Goal: Information Seeking & Learning: Learn about a topic

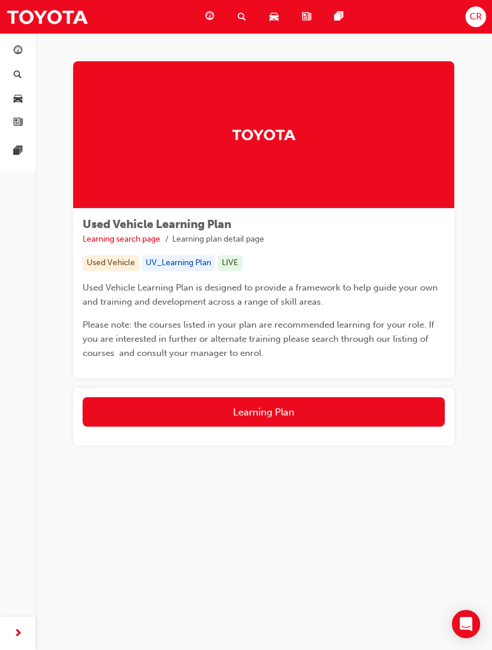
click at [335, 407] on button "Learning Plan" at bounding box center [264, 411] width 362 height 29
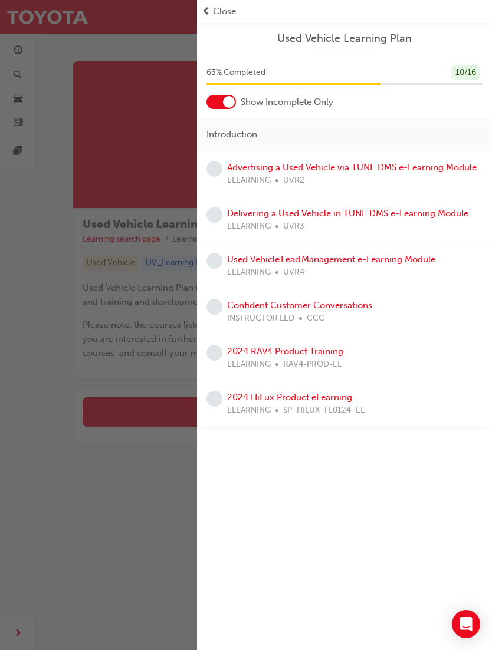
click at [434, 171] on link "Advertising a Used Vehicle via TUNE DMS e-Learning Module" at bounding box center [351, 167] width 249 height 11
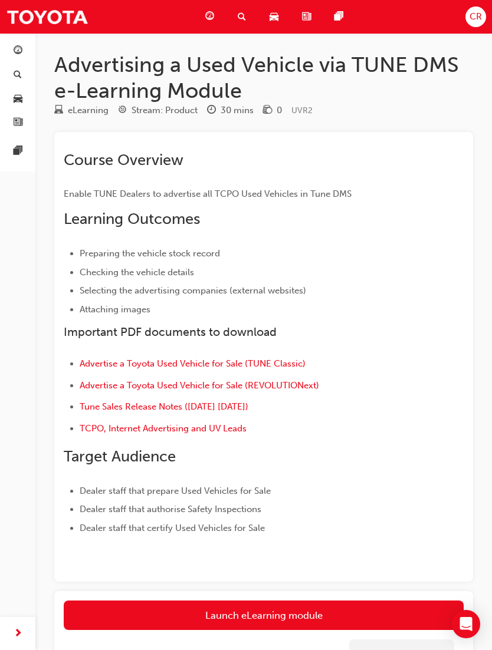
click at [173, 611] on link "Launch eLearning module" at bounding box center [264, 615] width 400 height 29
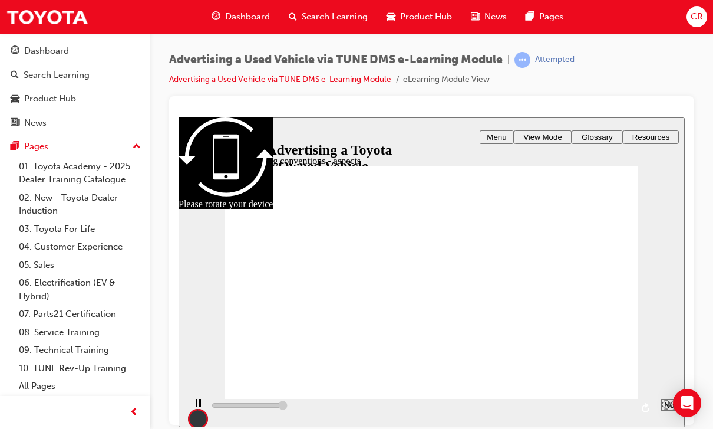
type input "13000"
type input "14"
type input "9000"
radio input "true"
type input "7100"
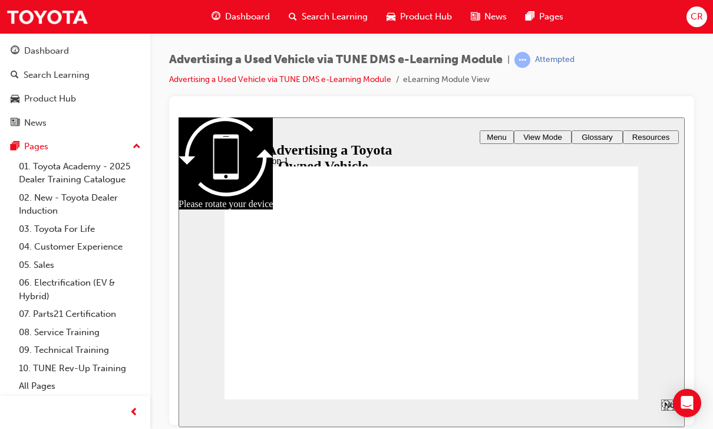
radio input "true"
type input "5000"
checkbox input "true"
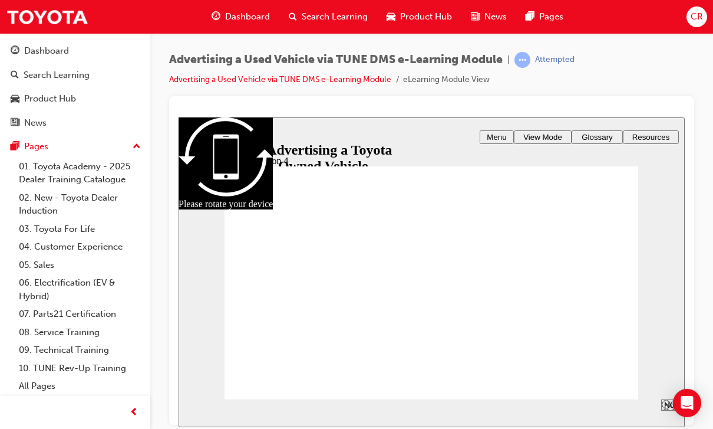
radio input "true"
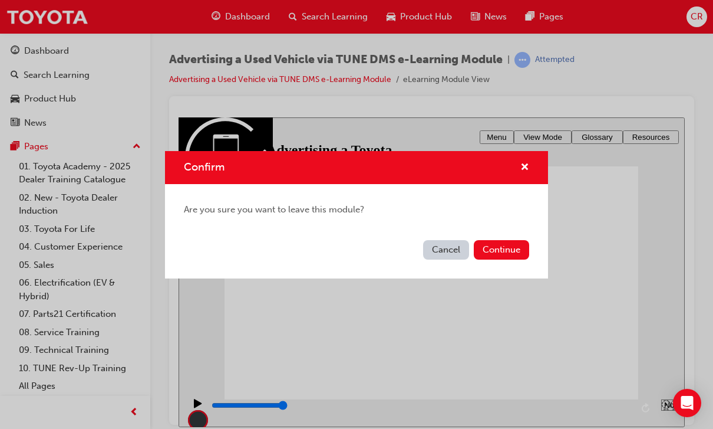
click at [491, 168] on span "cross-icon" at bounding box center [524, 168] width 9 height 11
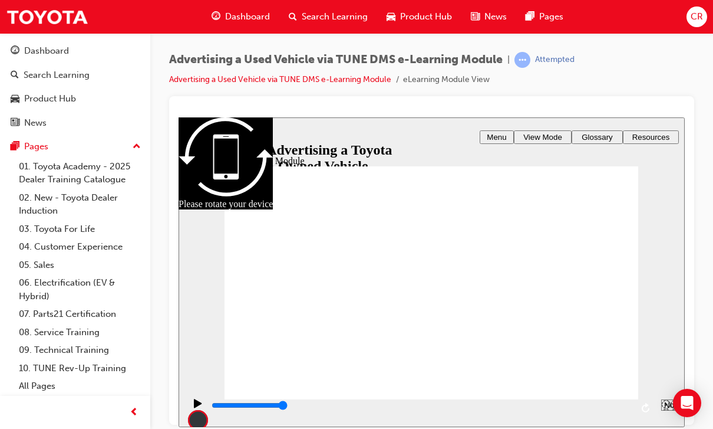
click at [491, 133] on span "Menu" at bounding box center [496, 136] width 19 height 9
click at [202, 139] on icon "Sidebar Toggle" at bounding box center [193, 134] width 18 height 7
type input "8000"
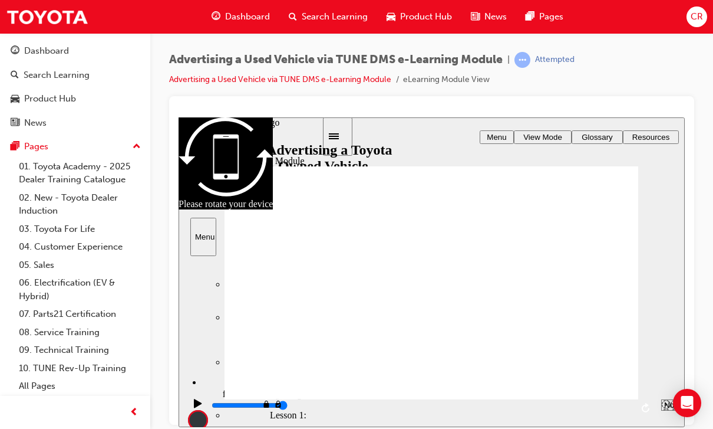
click at [273, 355] on div "Menu visited Menu" at bounding box center [274, 361] width 96 height 12
click at [57, 52] on div "Dashboard" at bounding box center [46, 51] width 45 height 14
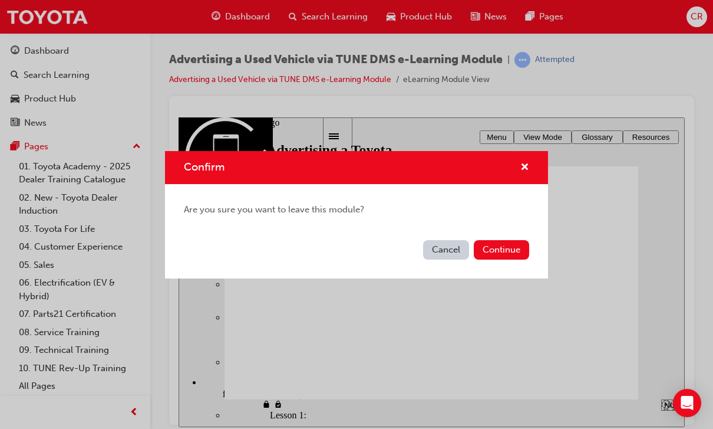
click at [491, 252] on button "Continue" at bounding box center [501, 249] width 55 height 19
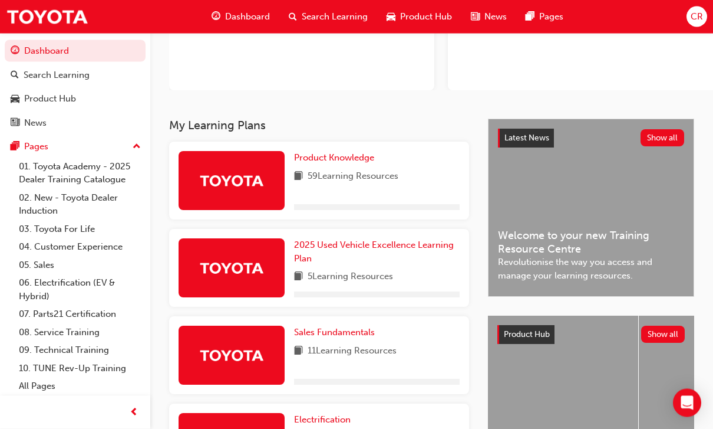
scroll to position [141, 0]
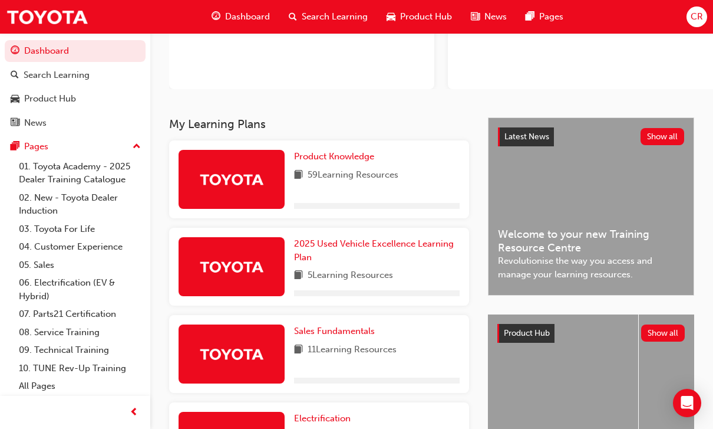
click at [416, 244] on span "2025 Used Vehicle Excellence Learning Plan" at bounding box center [374, 250] width 160 height 24
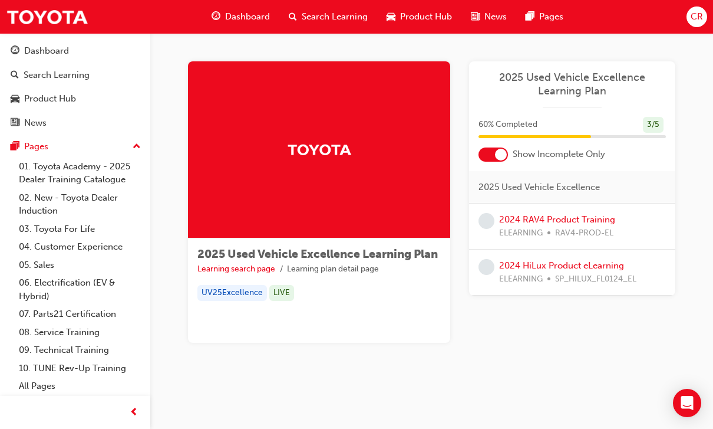
click at [561, 220] on link "2024 RAV4 Product Training" at bounding box center [557, 219] width 116 height 11
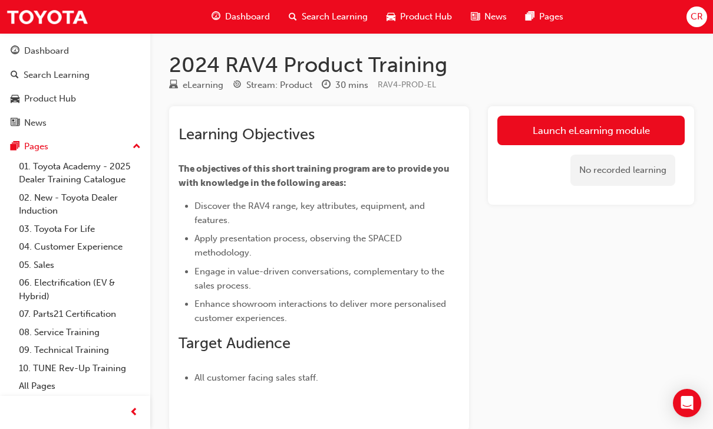
click at [588, 128] on link "Launch eLearning module" at bounding box center [590, 130] width 187 height 29
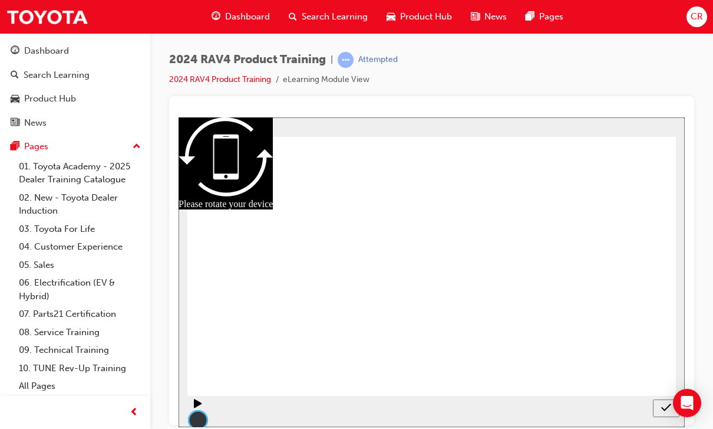
radio input "true"
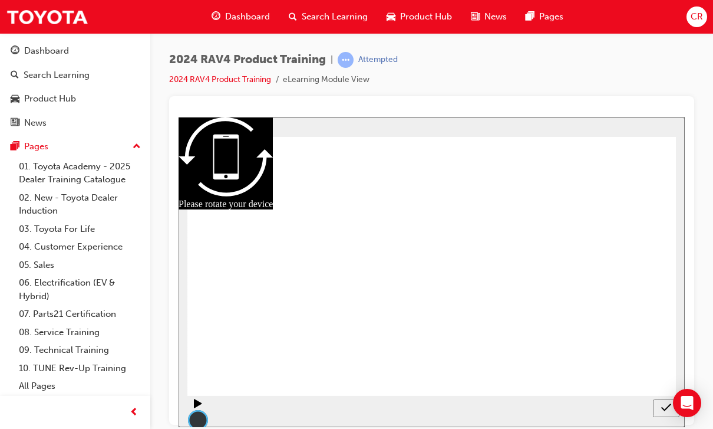
radio input "true"
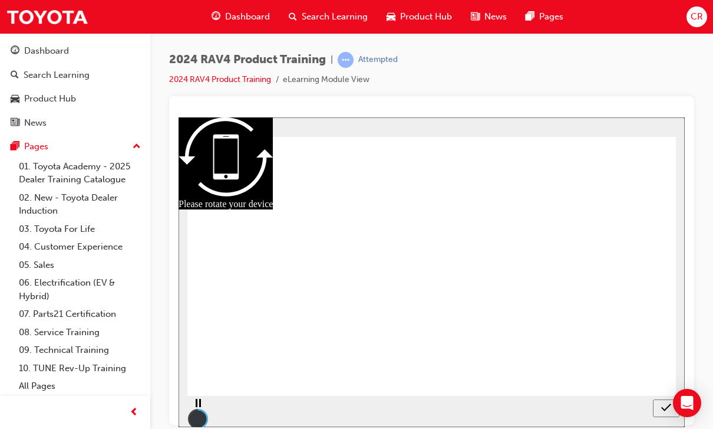
radio input "true"
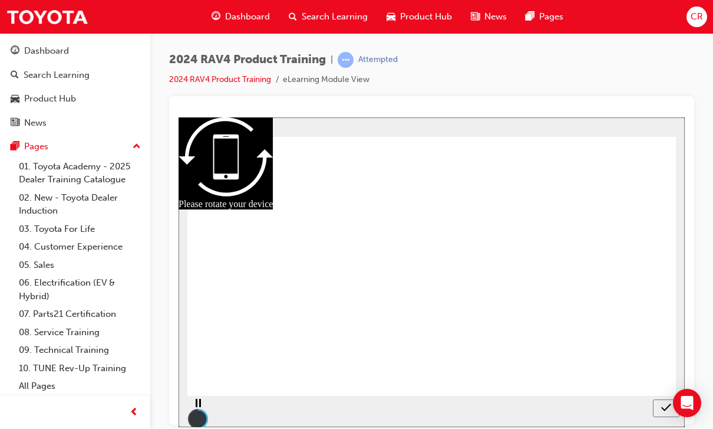
radio input "true"
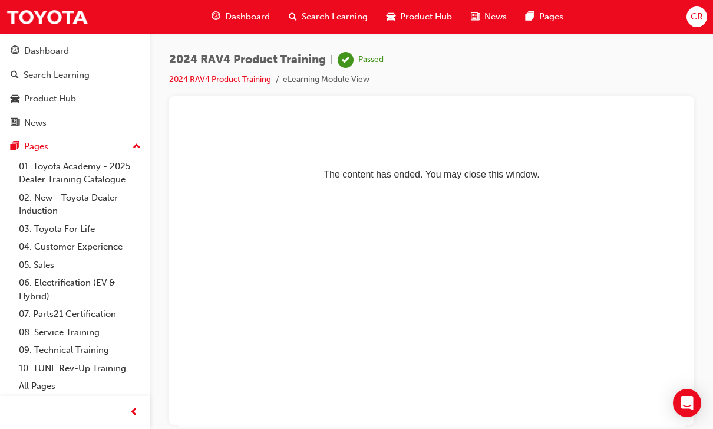
click at [55, 49] on div "Dashboard" at bounding box center [46, 51] width 45 height 14
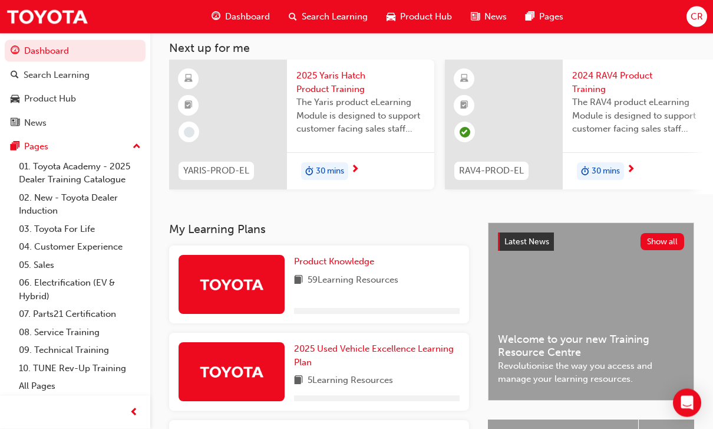
scroll to position [67, 0]
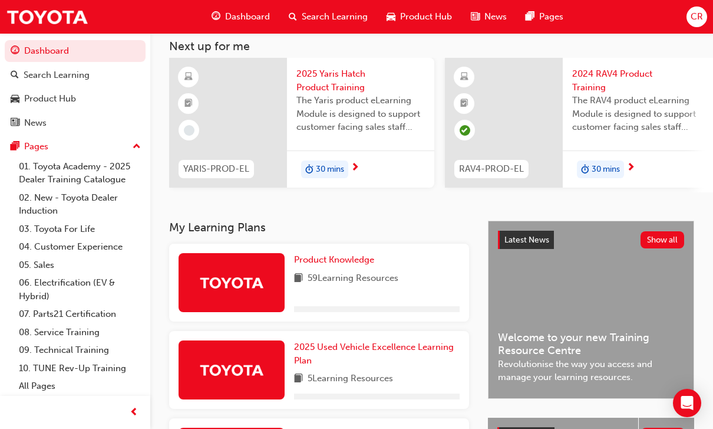
click at [398, 352] on link "2025 Used Vehicle Excellence Learning Plan" at bounding box center [377, 353] width 166 height 27
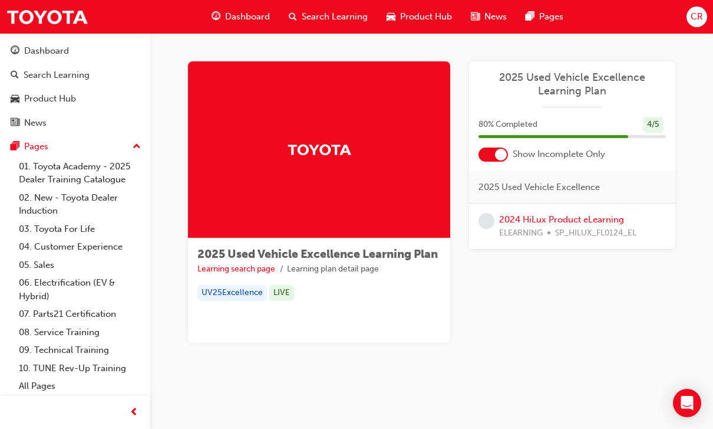
click at [602, 222] on link "2024 HiLux Product eLearning" at bounding box center [561, 219] width 125 height 11
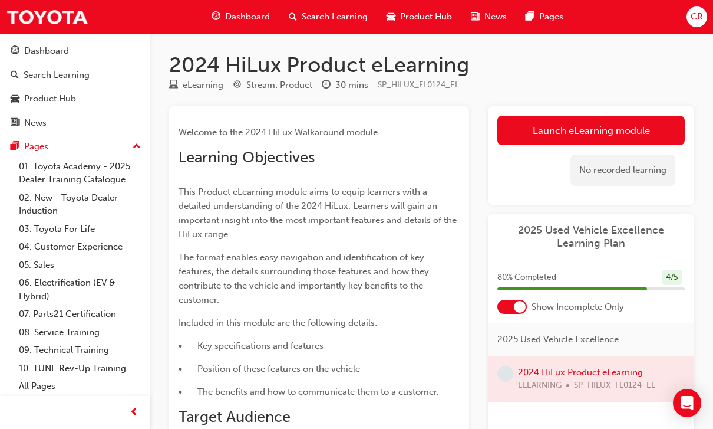
click at [610, 129] on link "Launch eLearning module" at bounding box center [590, 130] width 187 height 29
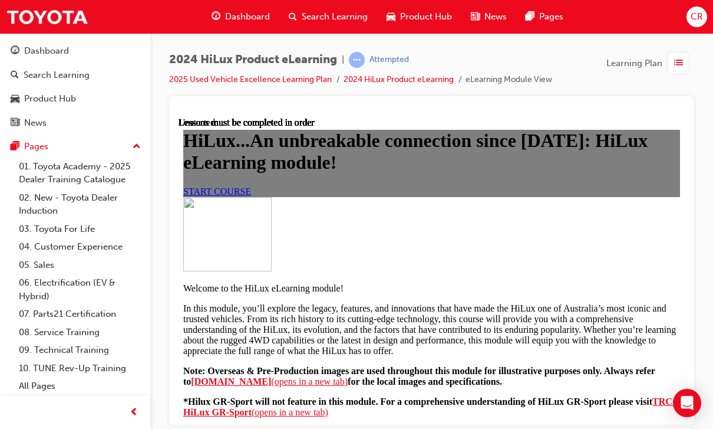
click at [251, 196] on span "START COURSE" at bounding box center [217, 191] width 68 height 10
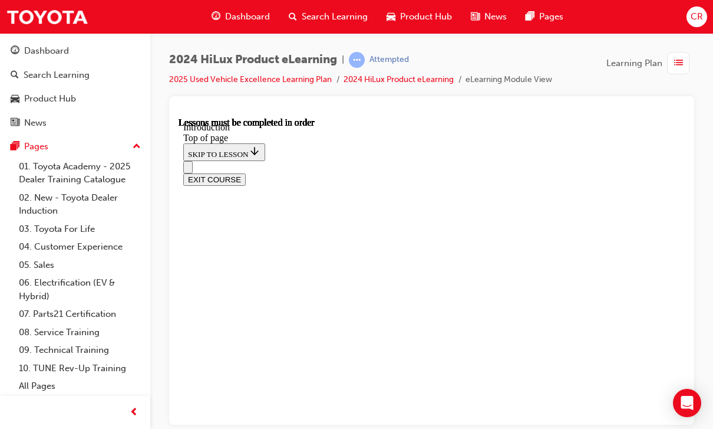
scroll to position [502, 0]
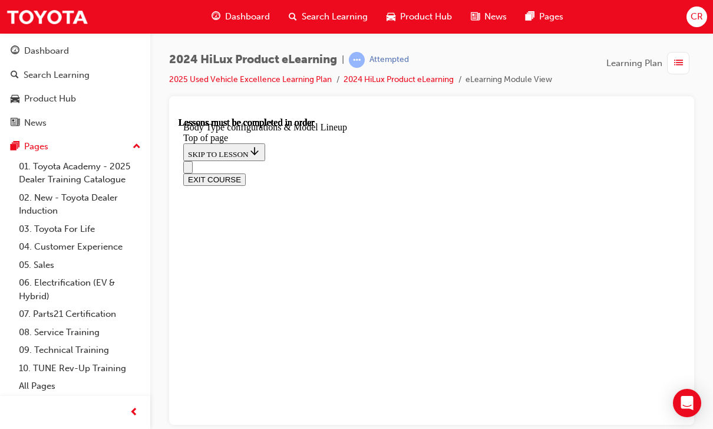
scroll to position [636, 0]
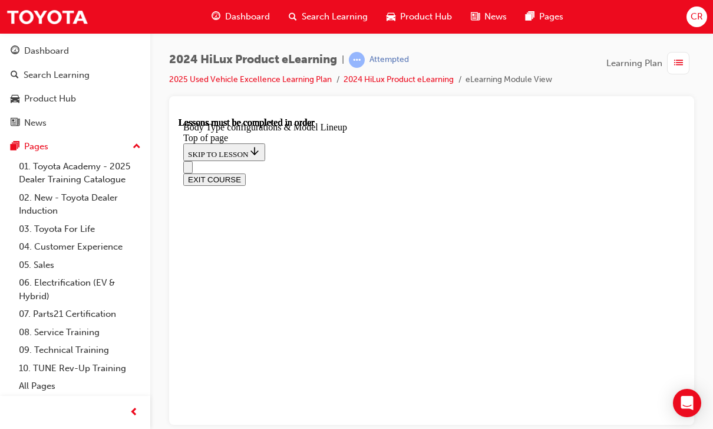
scroll to position [611, 0]
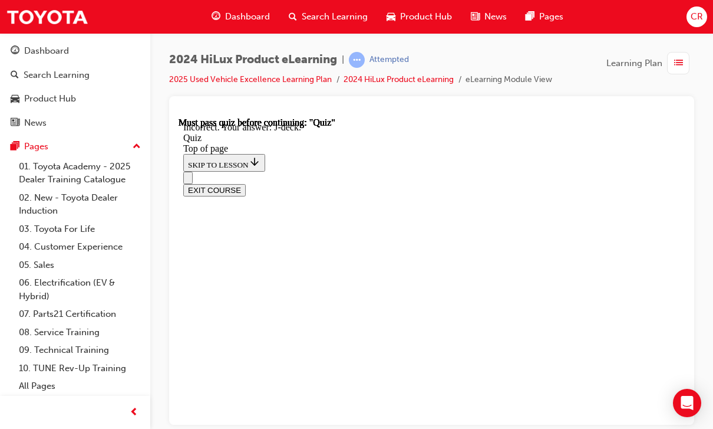
scroll to position [332, 0]
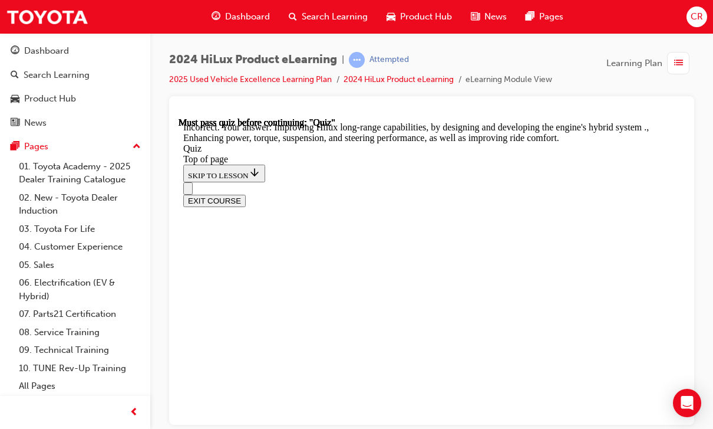
scroll to position [423, 0]
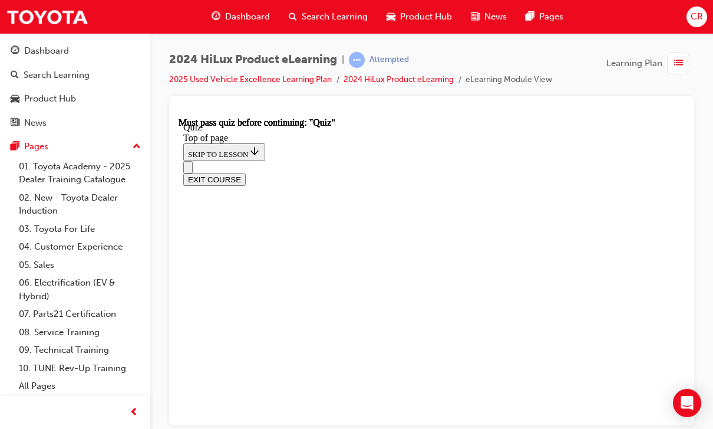
scroll to position [227, 0]
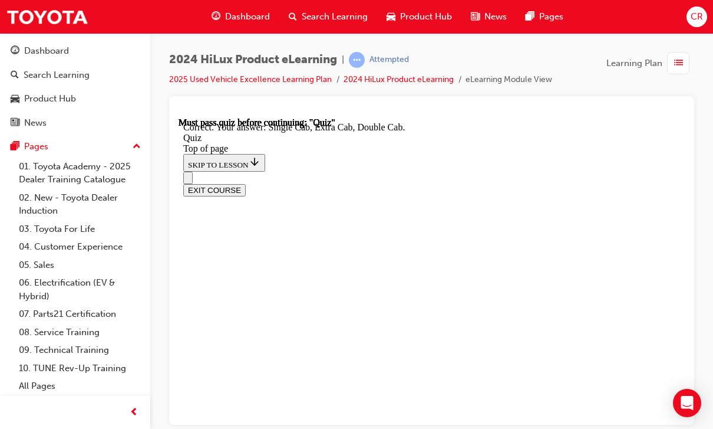
scroll to position [399, 0]
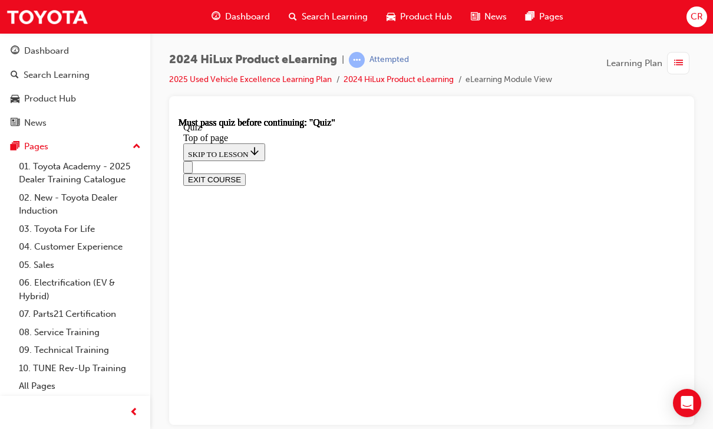
scroll to position [331, 0]
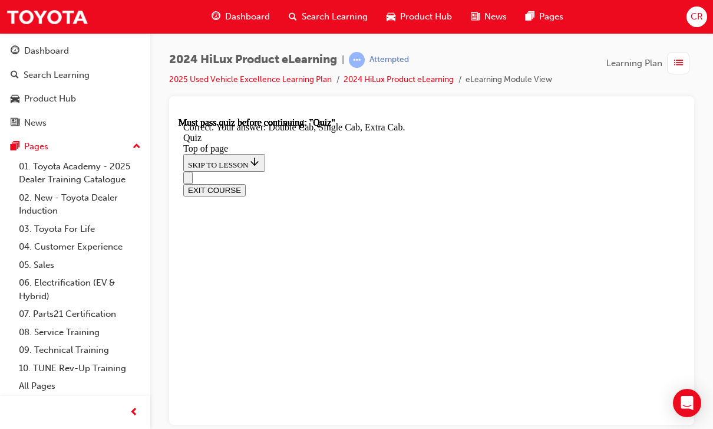
scroll to position [399, 0]
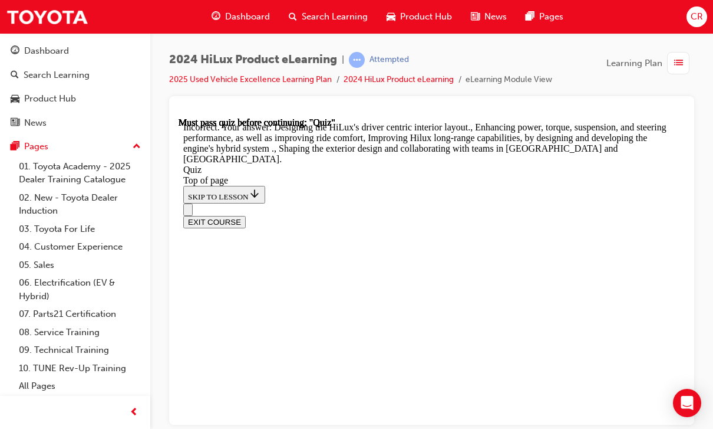
scroll to position [399, 0]
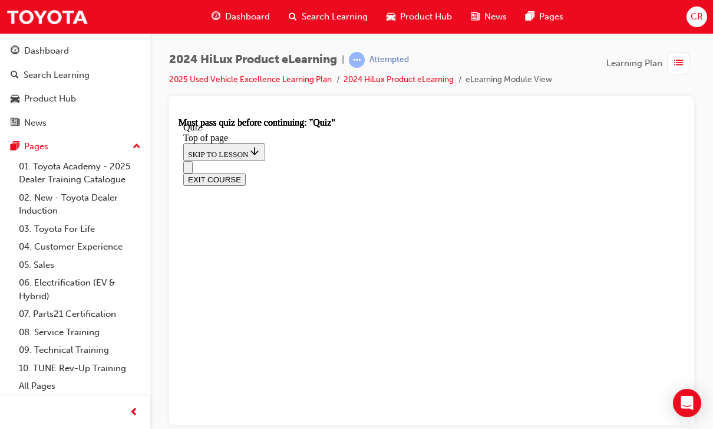
scroll to position [183, 0]
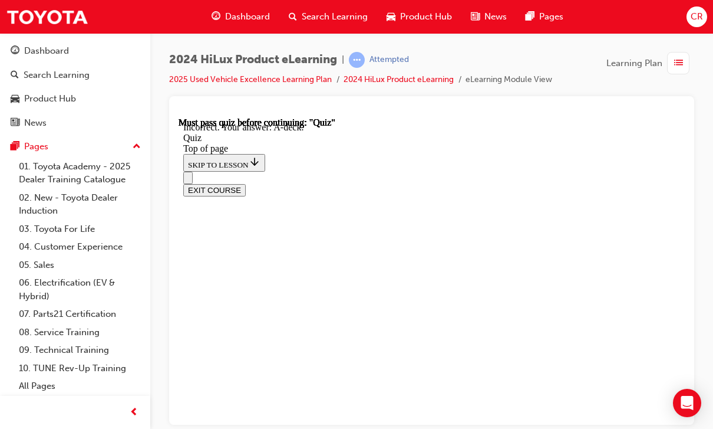
scroll to position [252, 0]
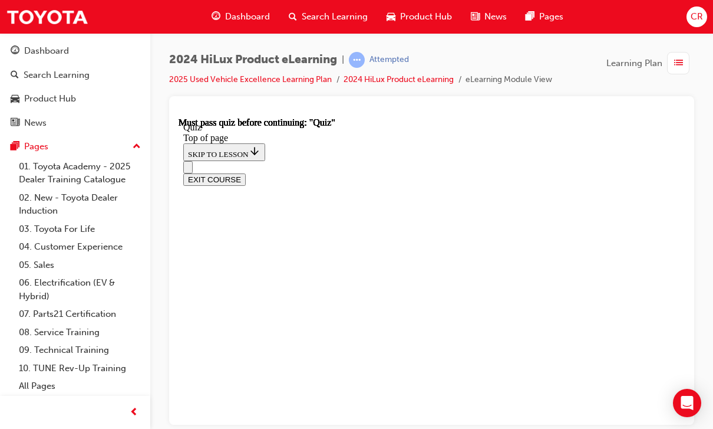
scroll to position [331, 0]
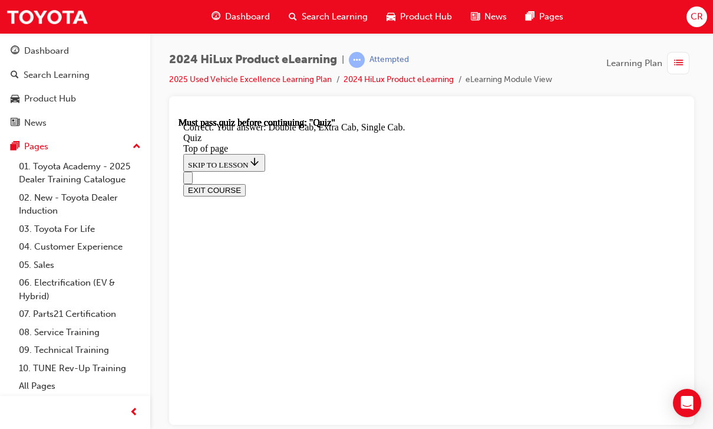
scroll to position [399, 0]
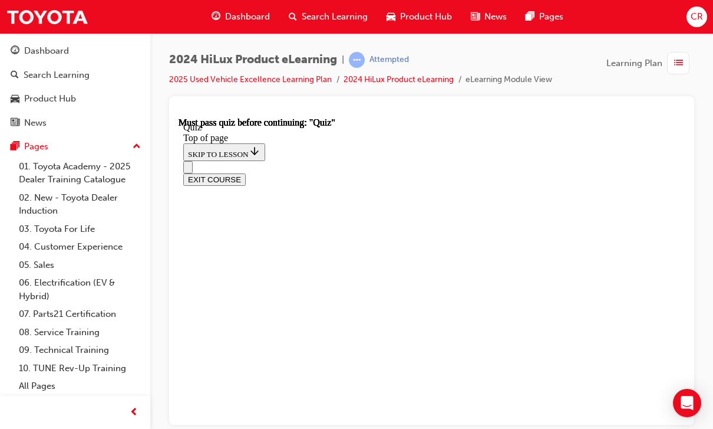
scroll to position [143, 0]
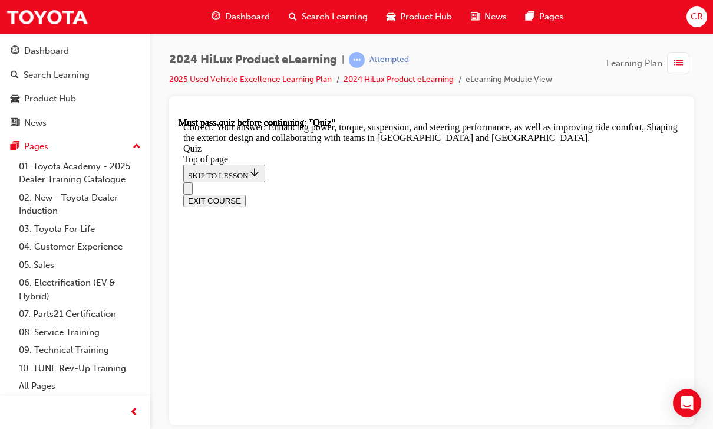
scroll to position [423, 0]
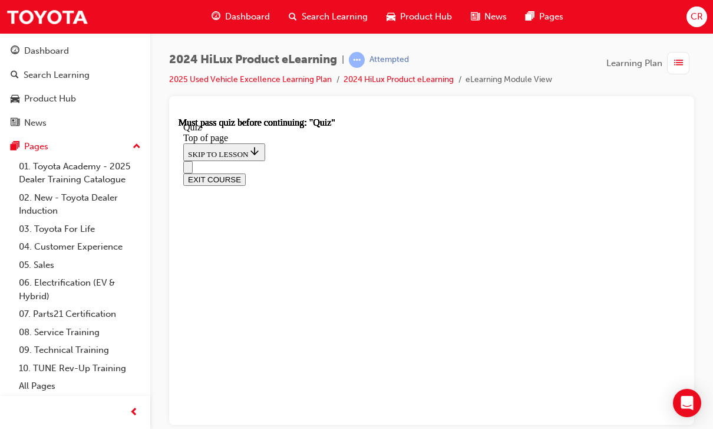
scroll to position [307, 0]
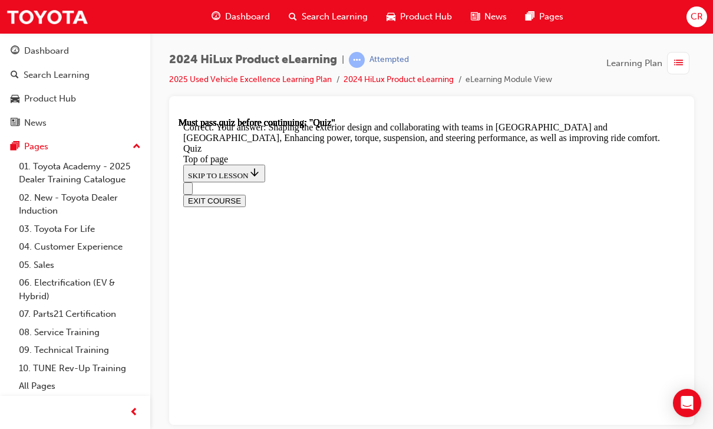
scroll to position [423, 0]
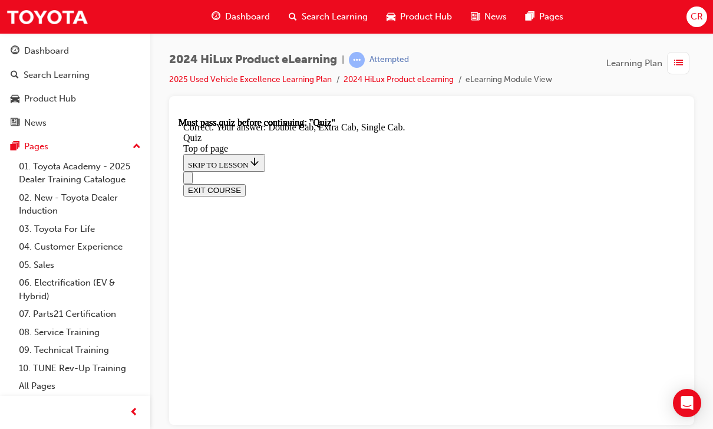
scroll to position [399, 0]
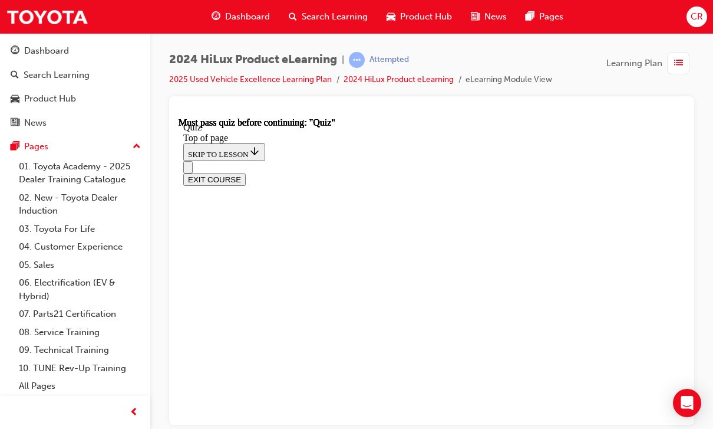
scroll to position [194, 0]
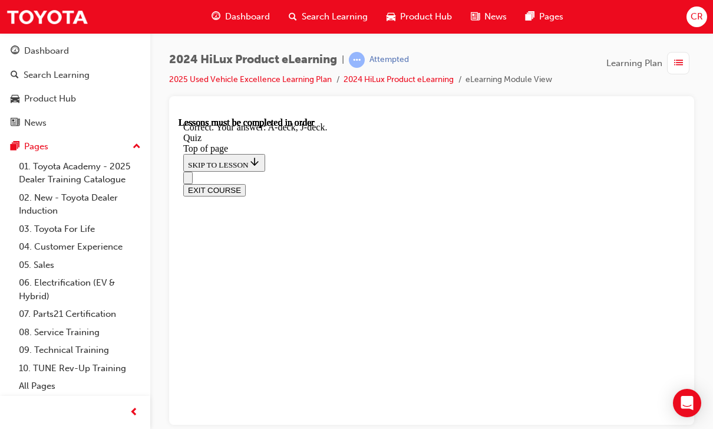
scroll to position [332, 0]
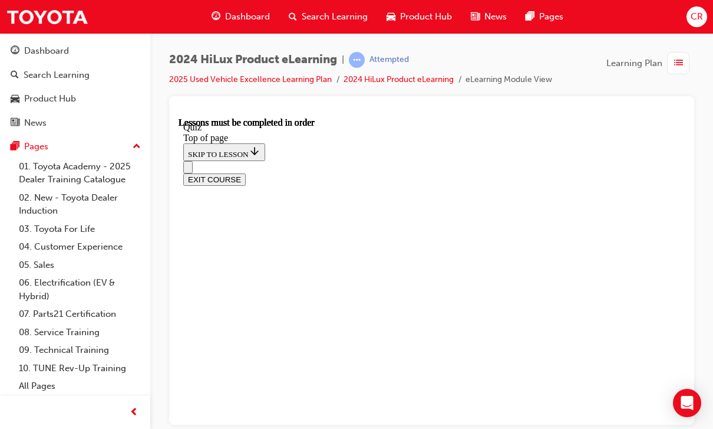
scroll to position [331, 0]
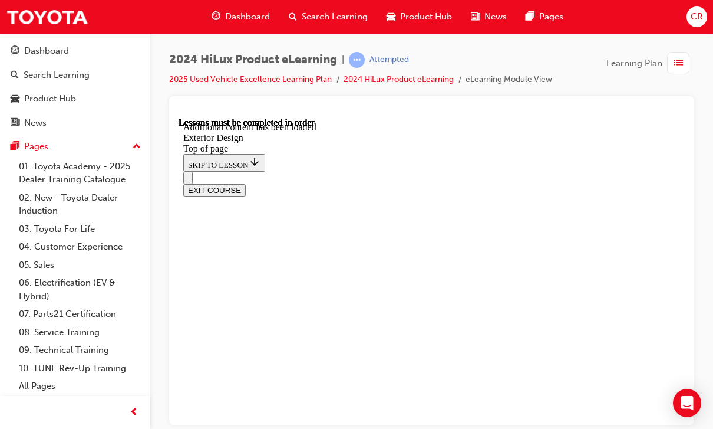
scroll to position [2062, 0]
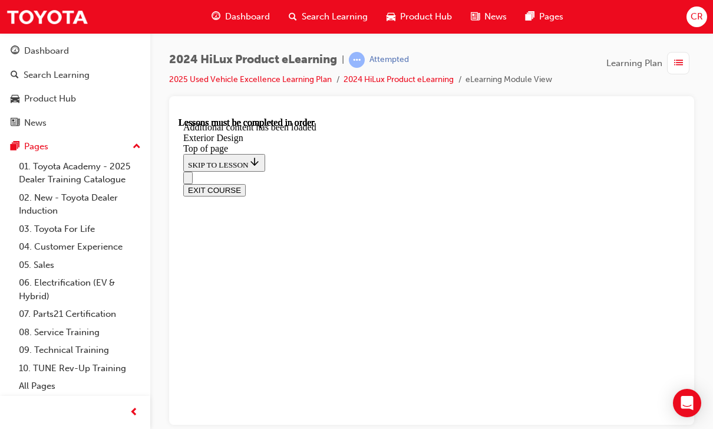
scroll to position [2767, 0]
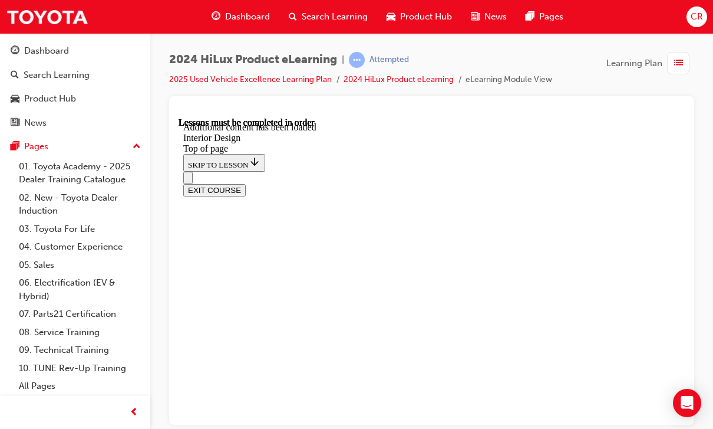
scroll to position [604, 0]
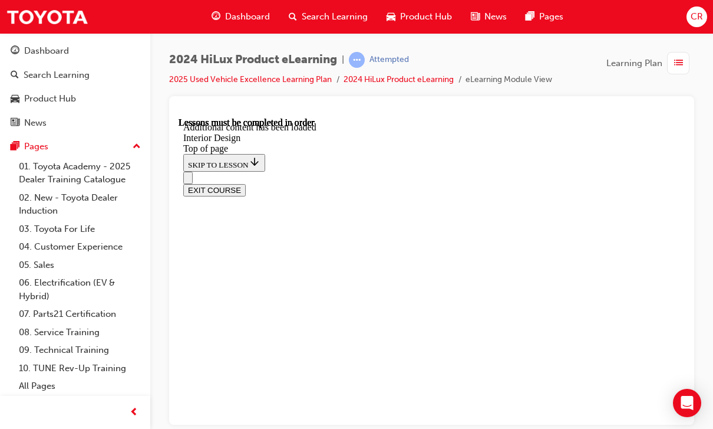
click at [475, 171] on div "EXIT COURSE" at bounding box center [431, 183] width 497 height 25
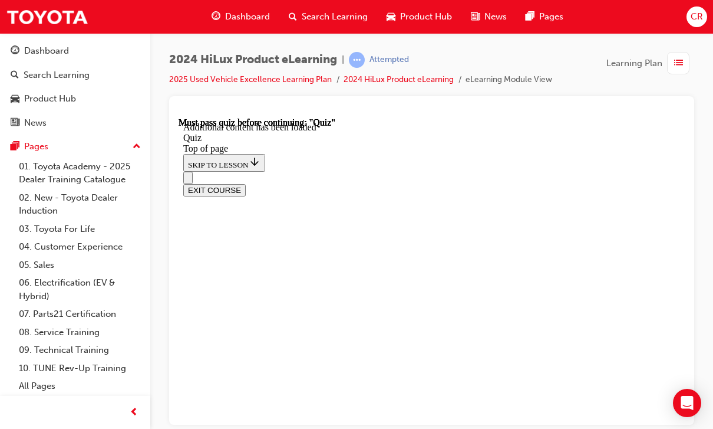
scroll to position [108, 0]
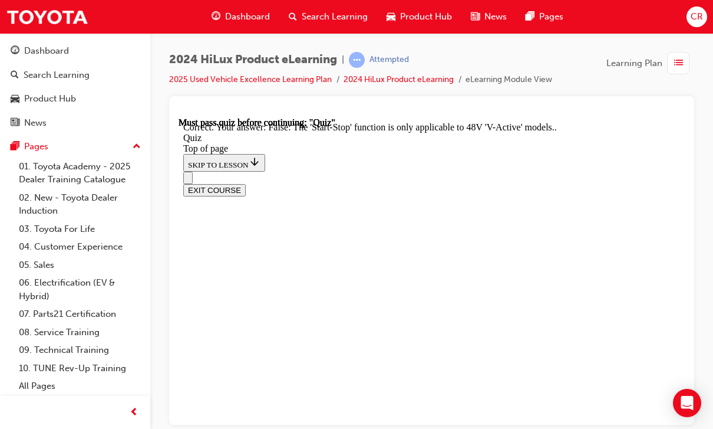
scroll to position [0, 0]
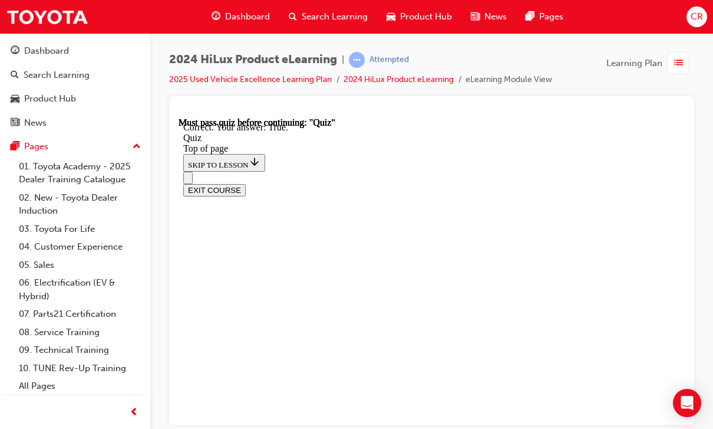
scroll to position [162, 0]
click at [147, 394] on div "Dashboard Search Learning Product Hub News Pages Pages 01. Toyota Academy - 202…" at bounding box center [75, 199] width 150 height 399
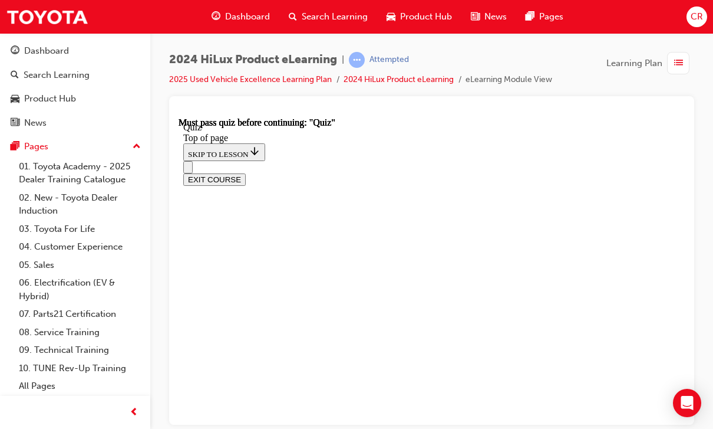
scroll to position [127, 0]
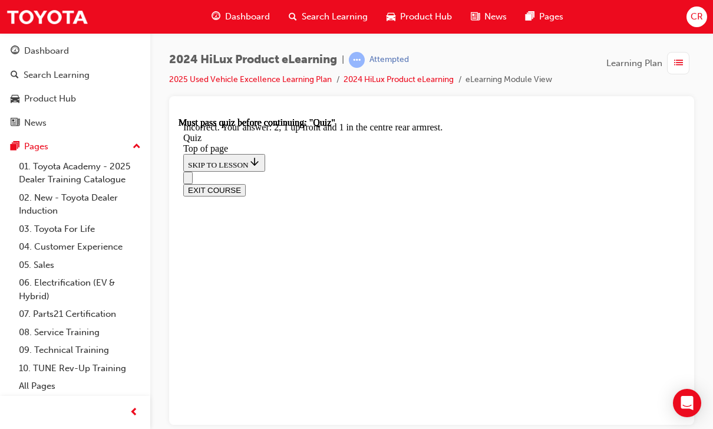
scroll to position [263, 0]
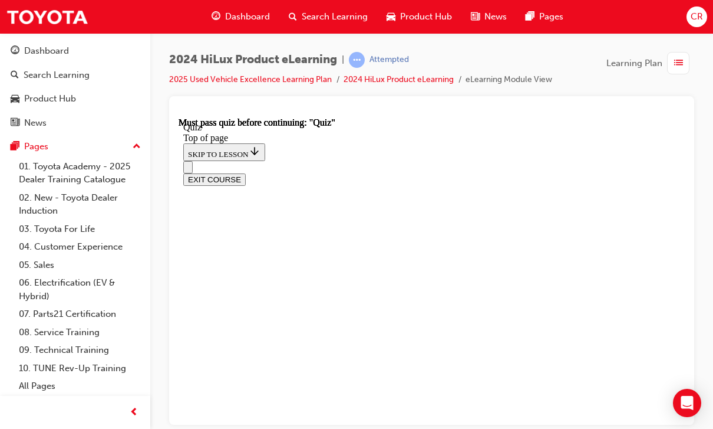
scroll to position [177, 0]
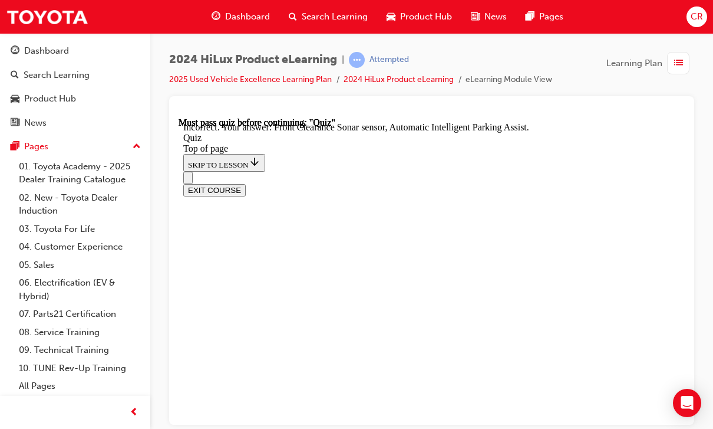
scroll to position [272, 0]
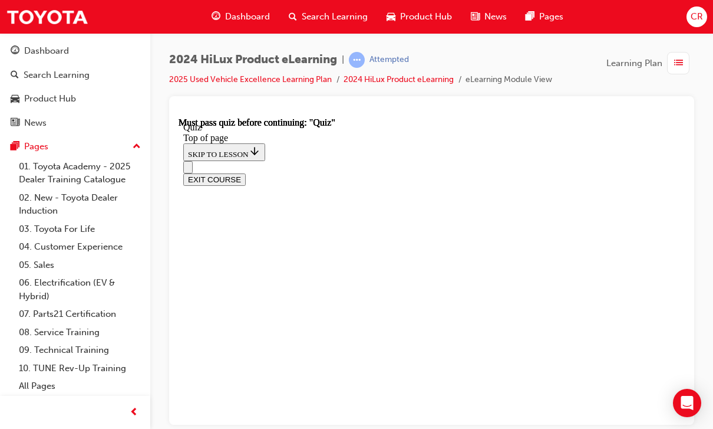
scroll to position [94, 0]
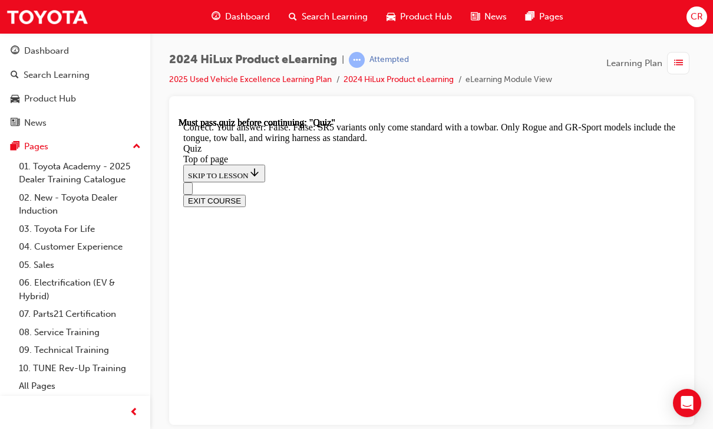
scroll to position [322, 0]
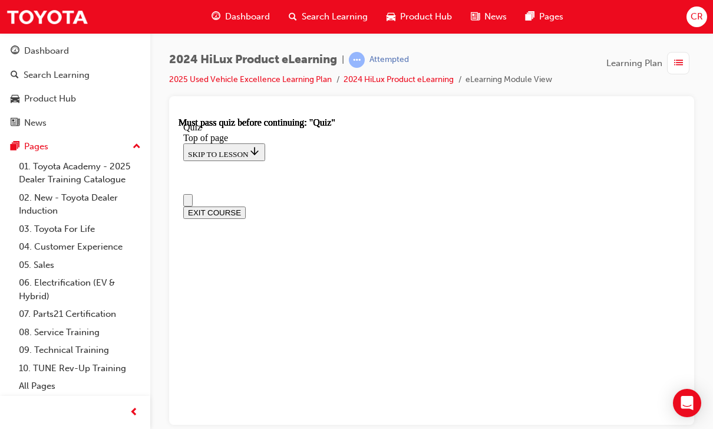
scroll to position [0, 0]
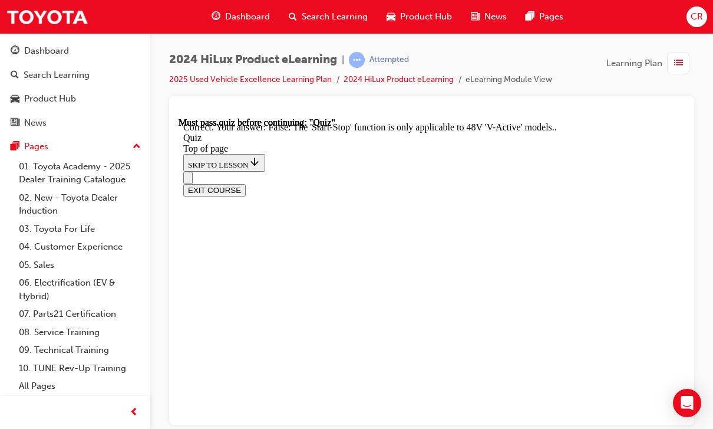
scroll to position [273, 0]
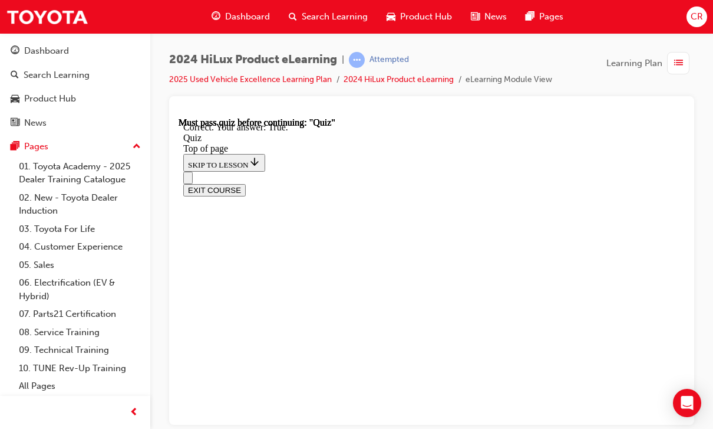
scroll to position [278, 0]
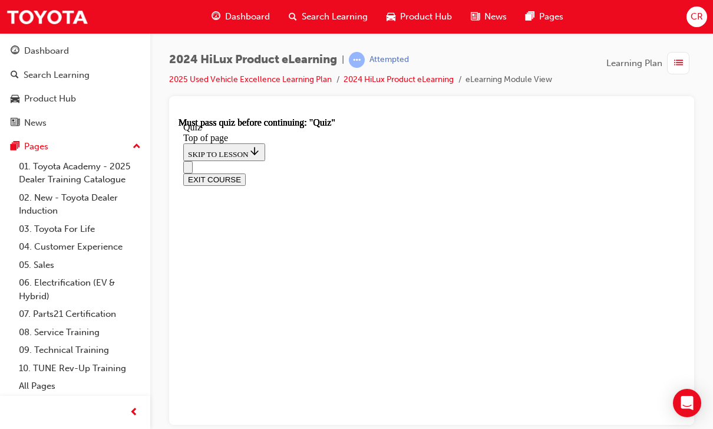
scroll to position [157, 0]
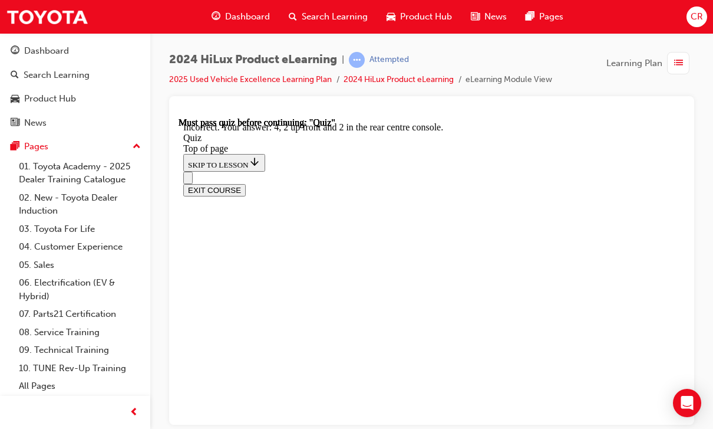
scroll to position [239, 0]
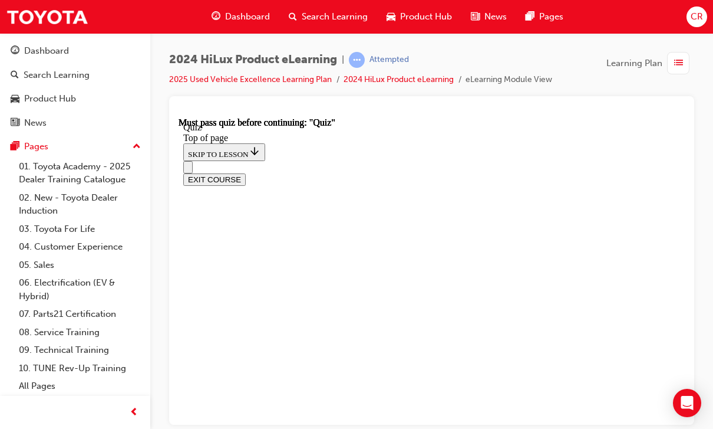
scroll to position [88, 0]
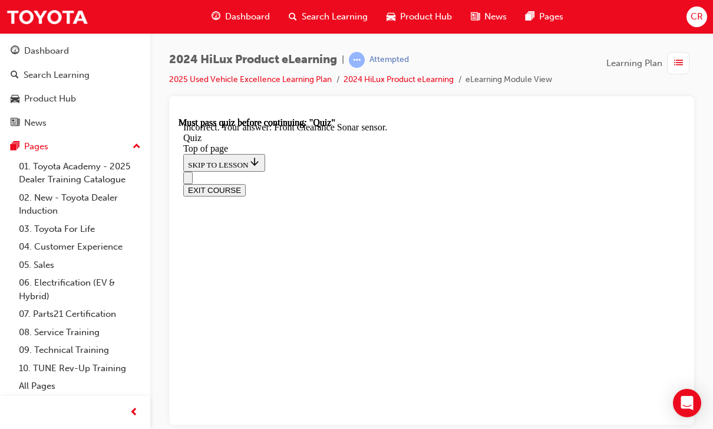
scroll to position [277, 0]
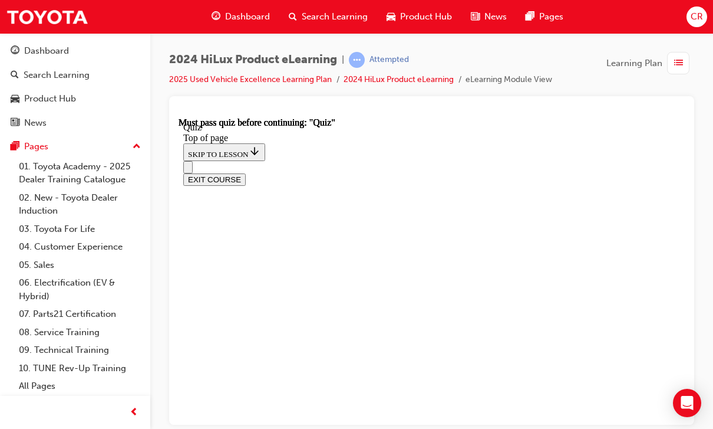
scroll to position [48, 0]
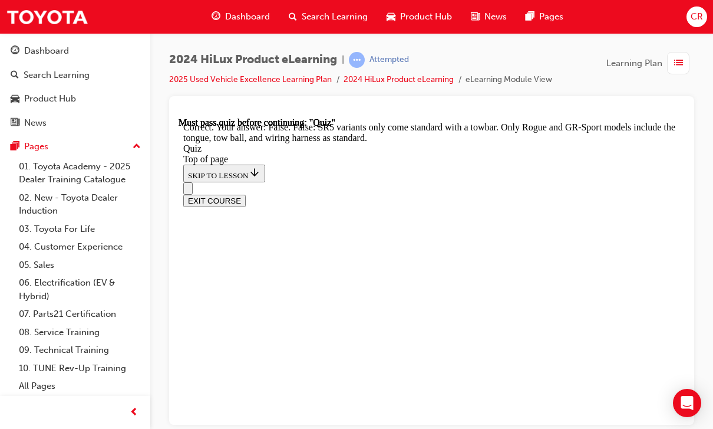
scroll to position [322, 0]
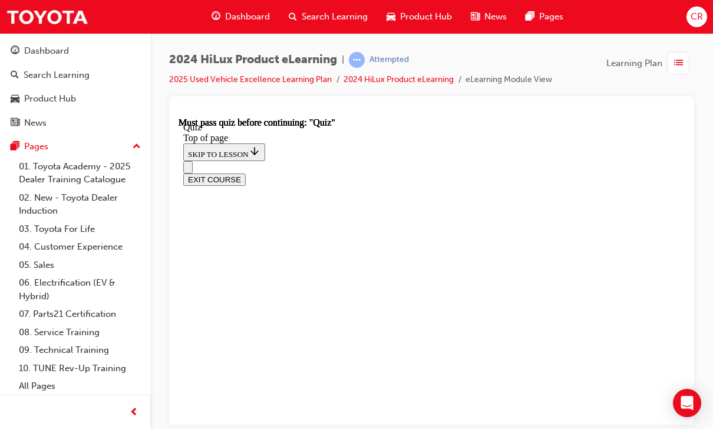
scroll to position [274, 0]
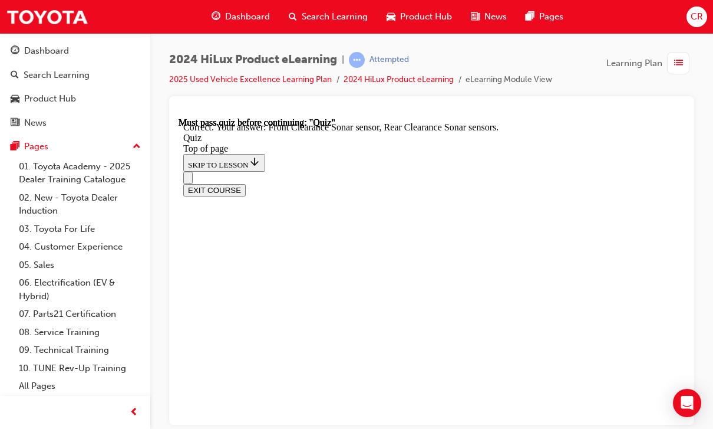
scroll to position [312, 0]
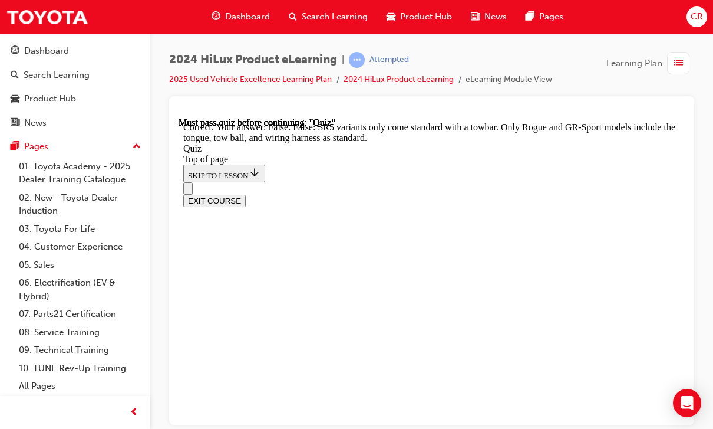
scroll to position [322, 0]
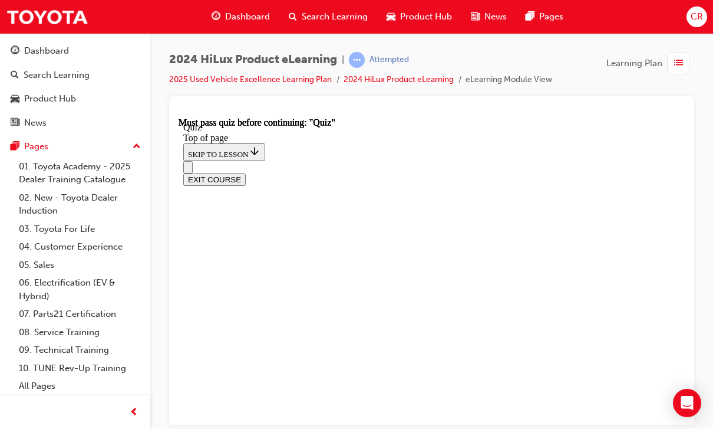
scroll to position [130, 0]
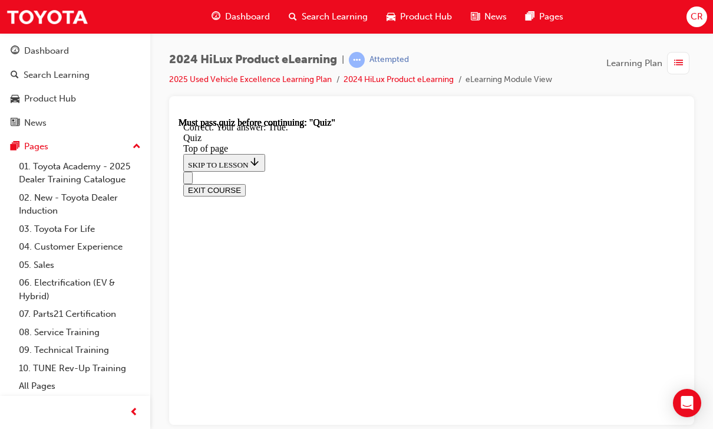
scroll to position [278, 0]
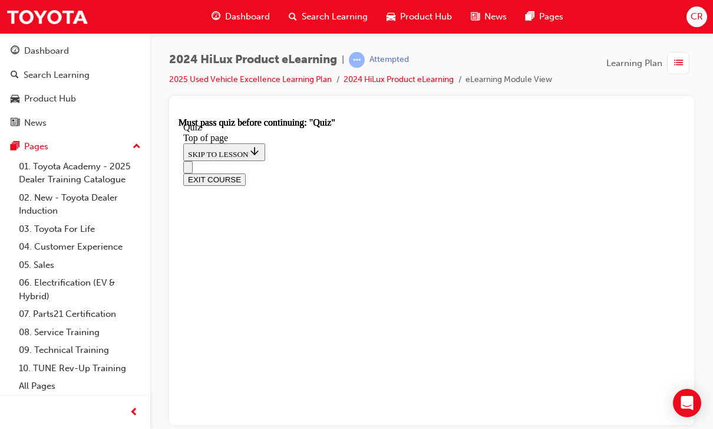
scroll to position [121, 0]
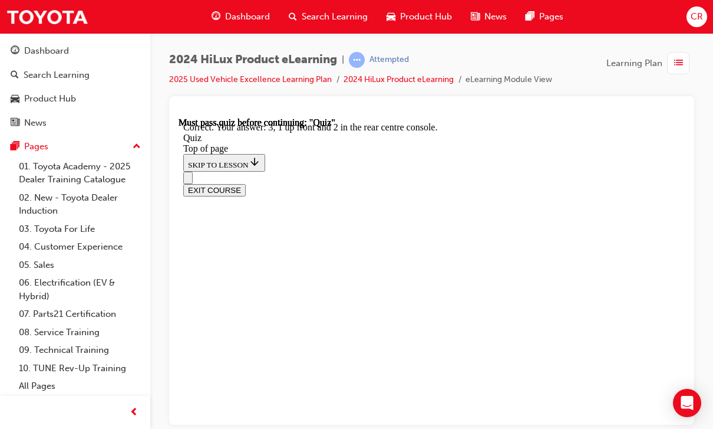
scroll to position [285, 0]
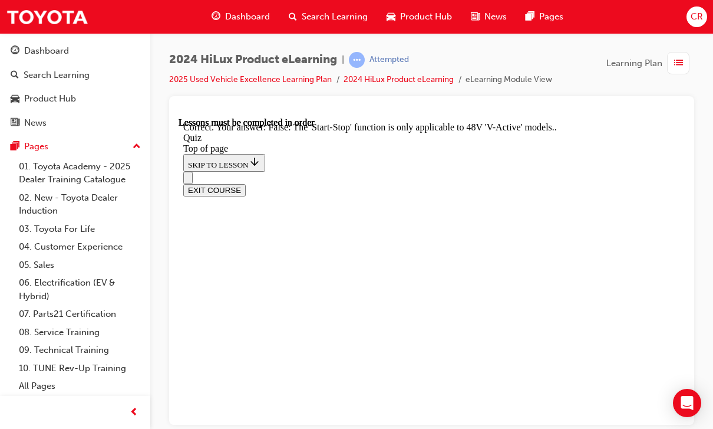
scroll to position [273, 0]
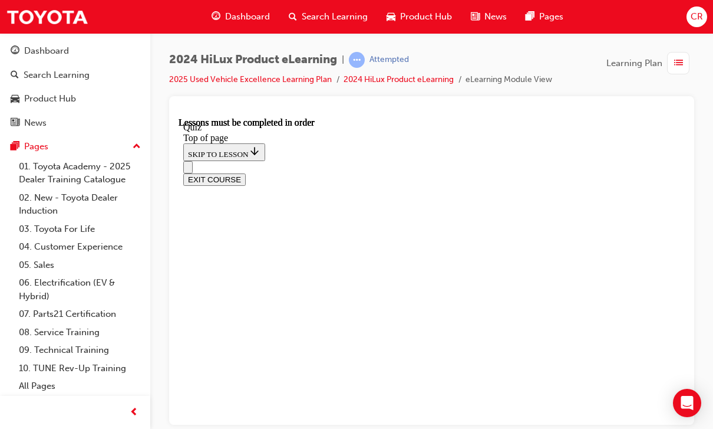
scroll to position [334, 0]
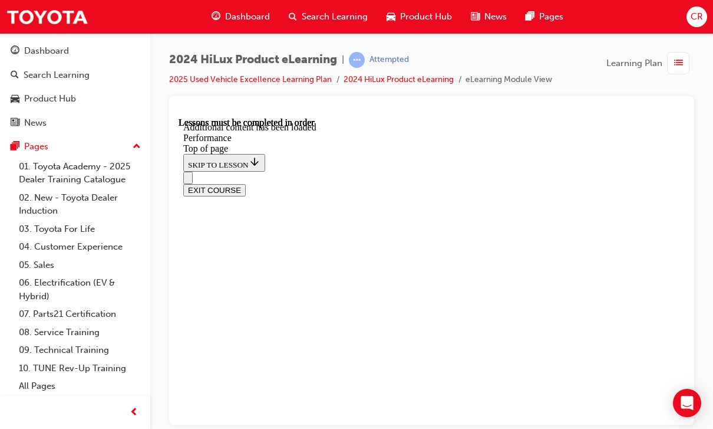
scroll to position [970, 0]
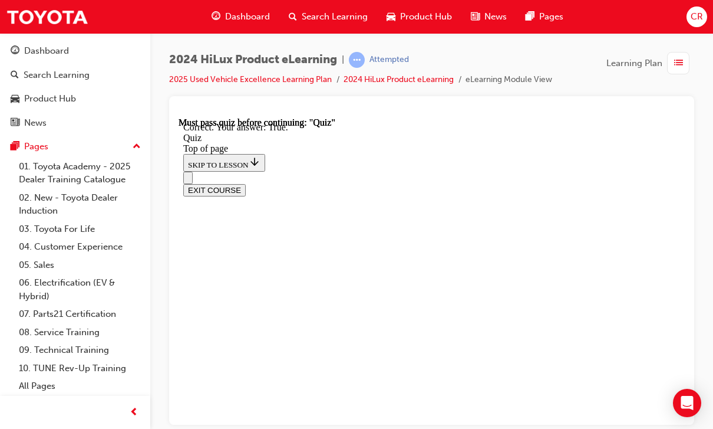
scroll to position [308, 0]
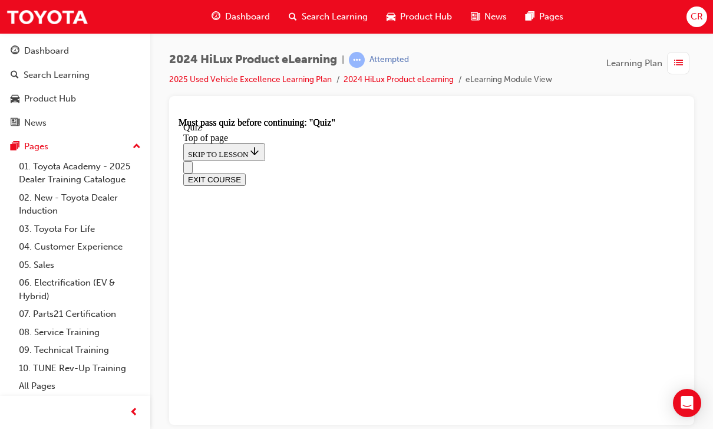
scroll to position [300, 0]
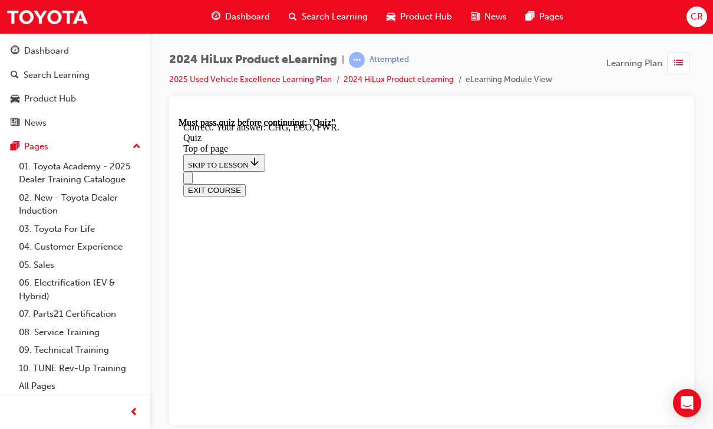
scroll to position [435, 0]
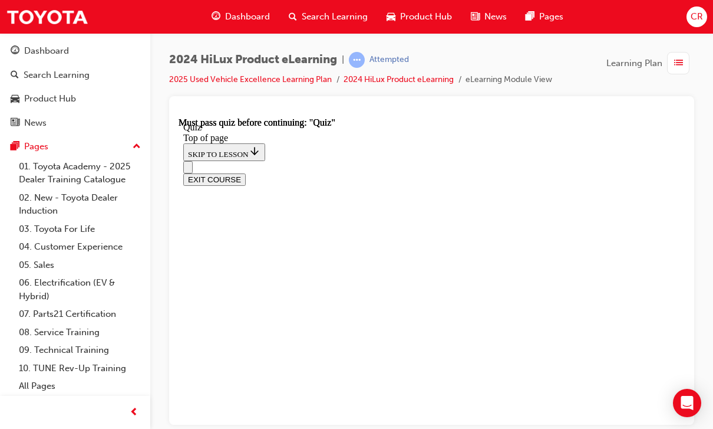
scroll to position [212, 0]
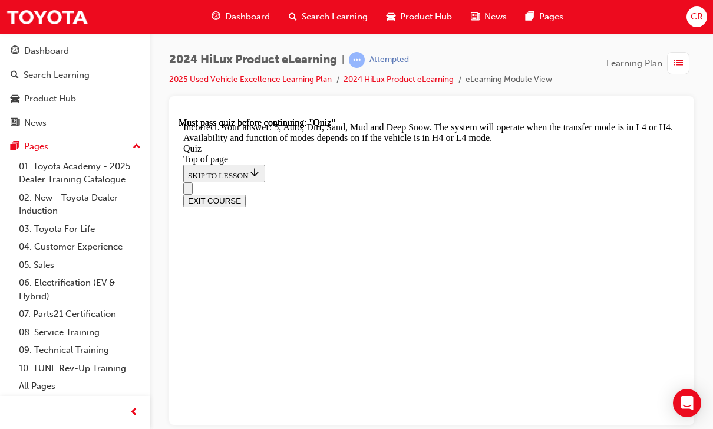
scroll to position [0, 0]
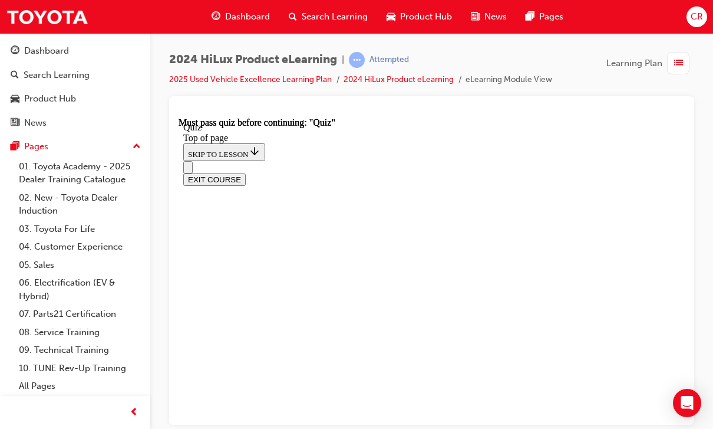
scroll to position [193, 0]
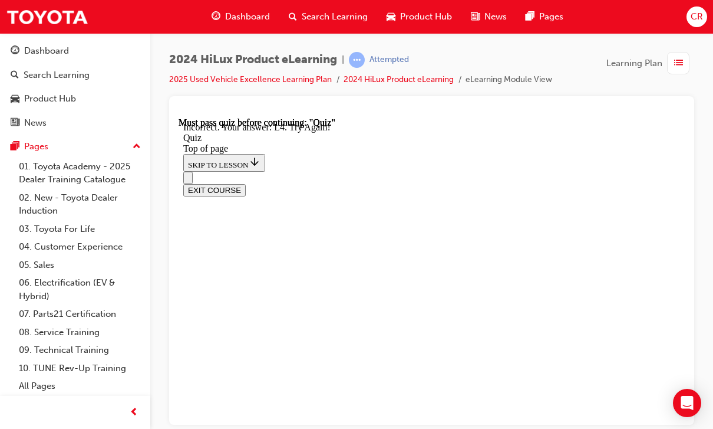
scroll to position [135, 0]
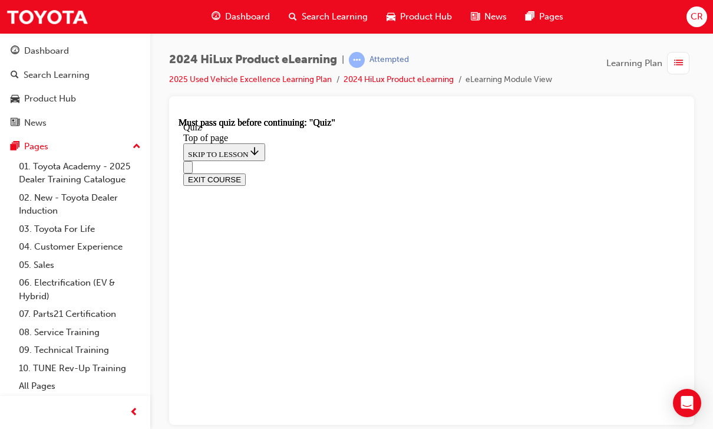
scroll to position [243, 0]
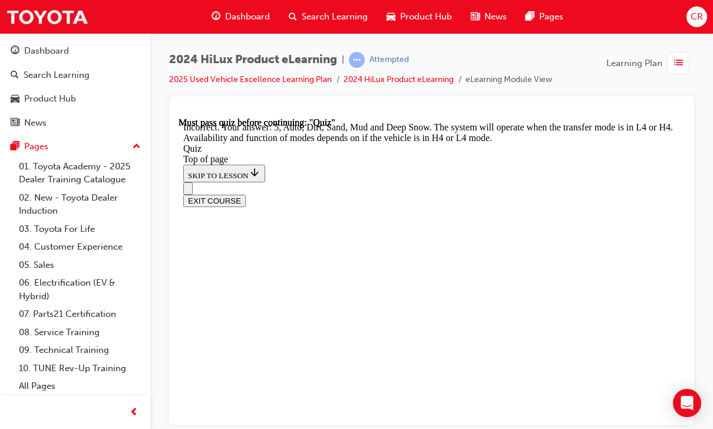
scroll to position [462, 0]
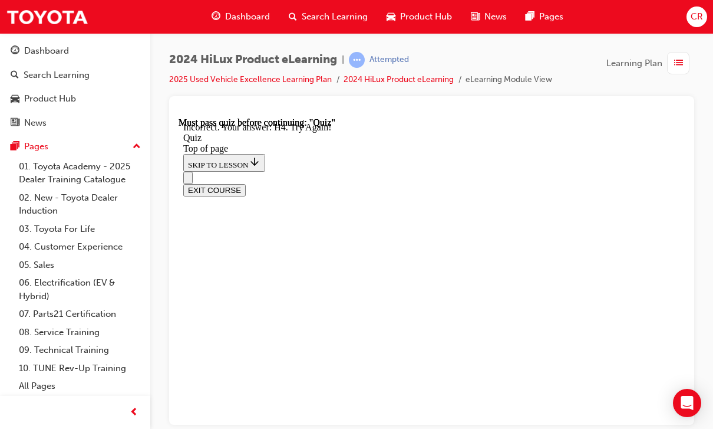
scroll to position [385, 0]
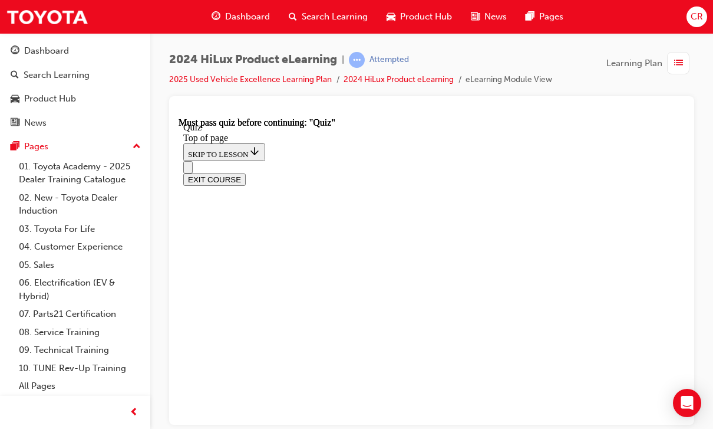
scroll to position [124, 0]
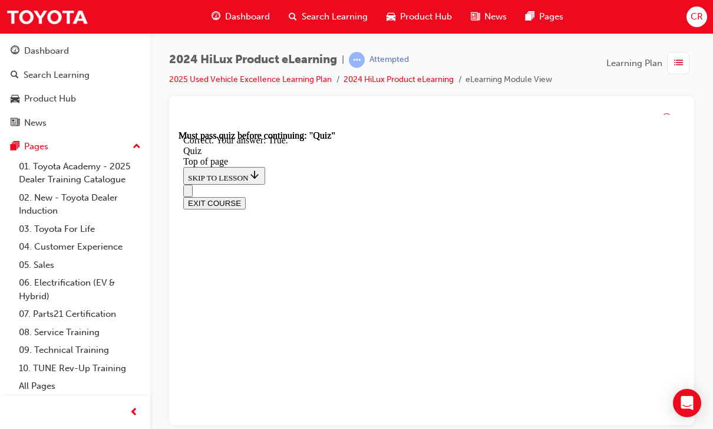
scroll to position [258, 0]
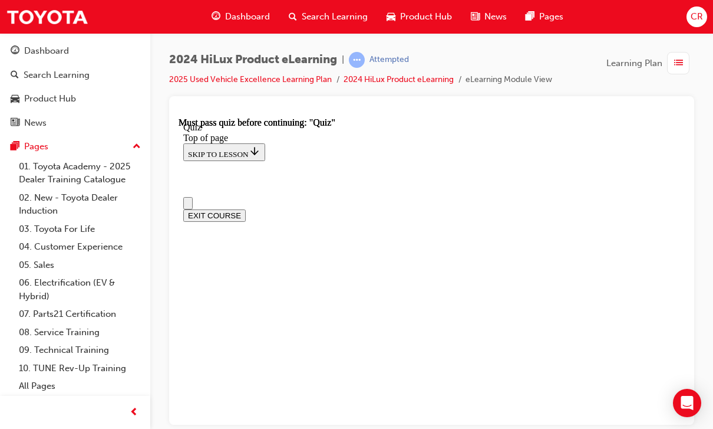
scroll to position [0, 0]
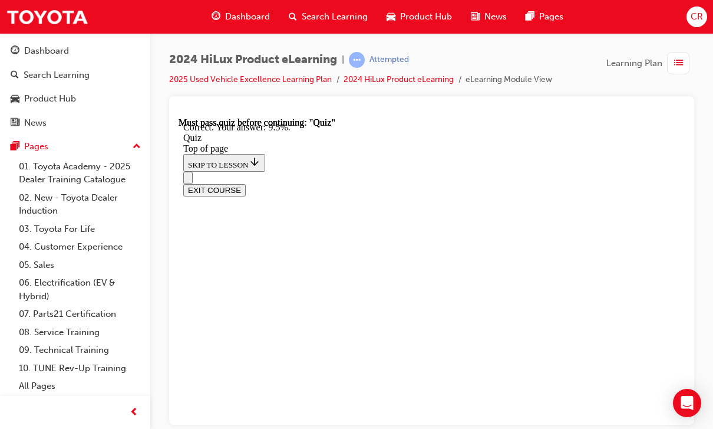
scroll to position [392, 0]
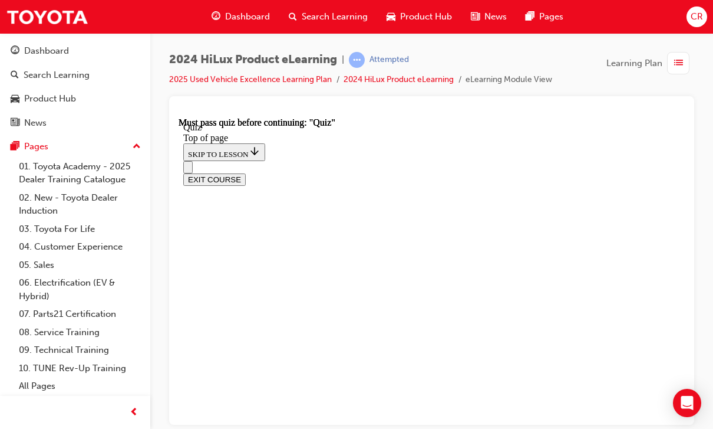
scroll to position [279, 0]
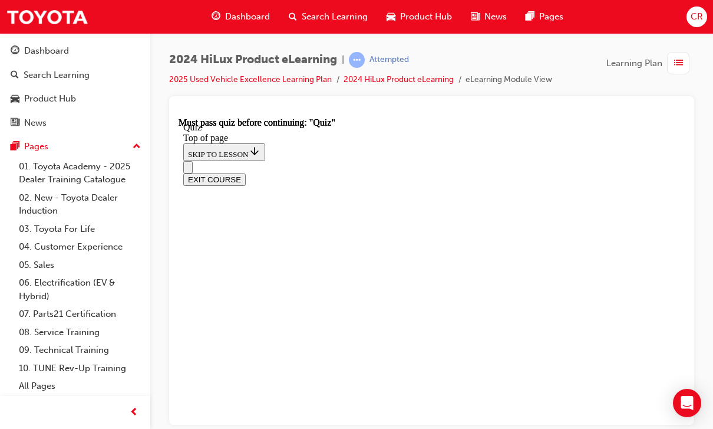
scroll to position [237, 0]
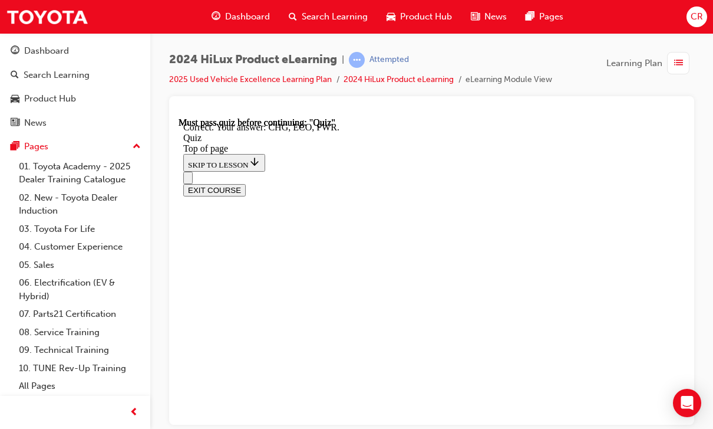
scroll to position [435, 0]
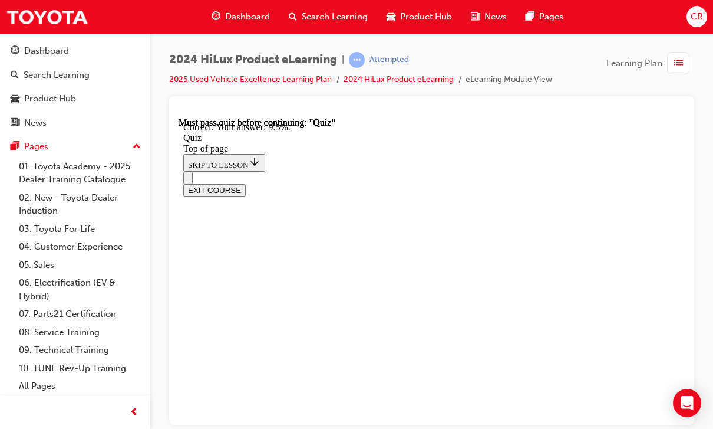
scroll to position [392, 0]
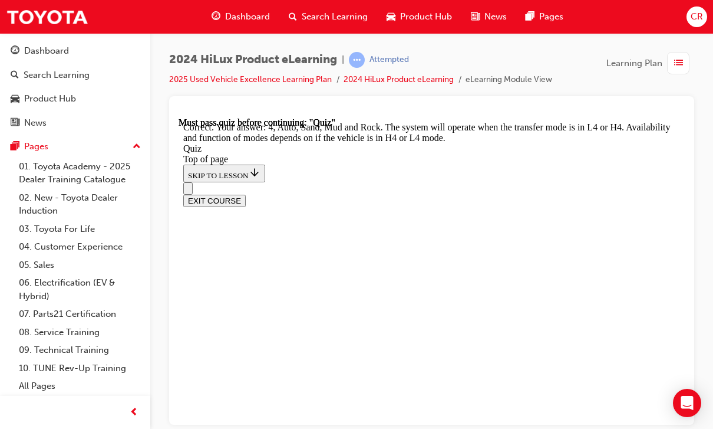
scroll to position [462, 0]
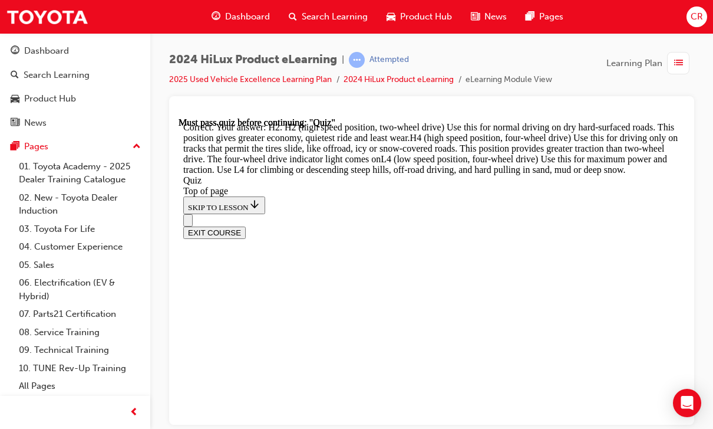
scroll to position [508, 0]
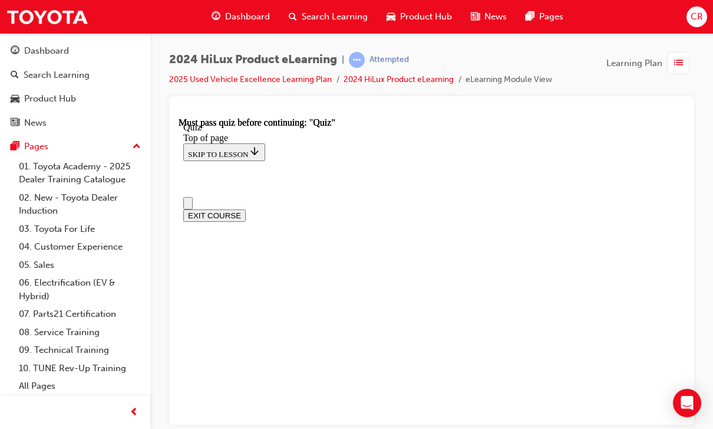
scroll to position [0, 0]
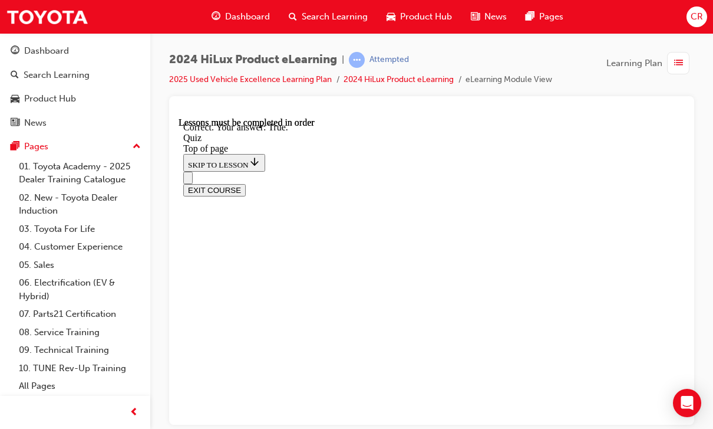
scroll to position [14, 0]
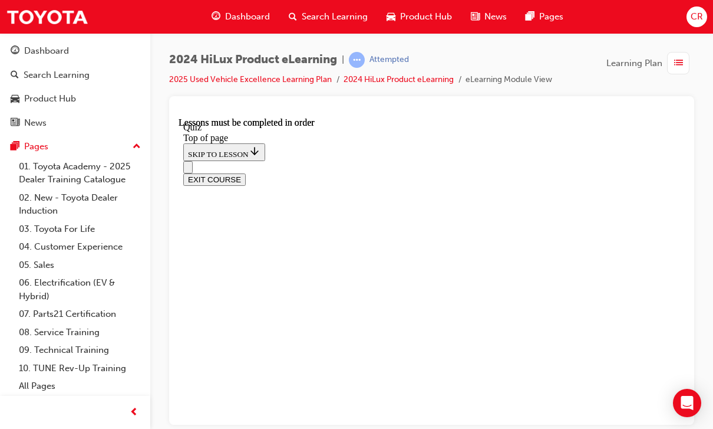
scroll to position [342, 0]
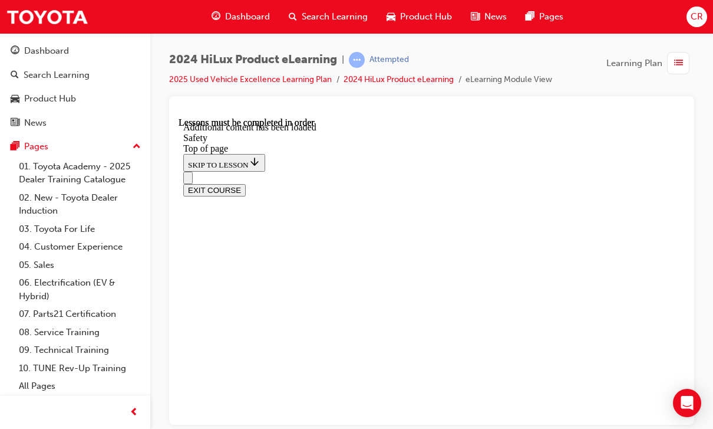
scroll to position [698, 0]
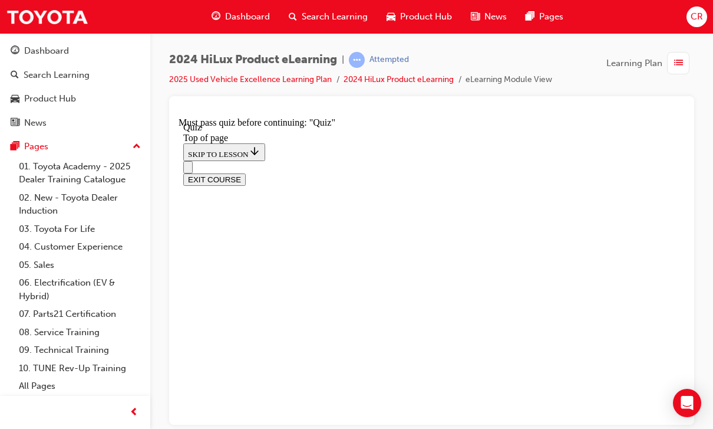
scroll to position [138, 0]
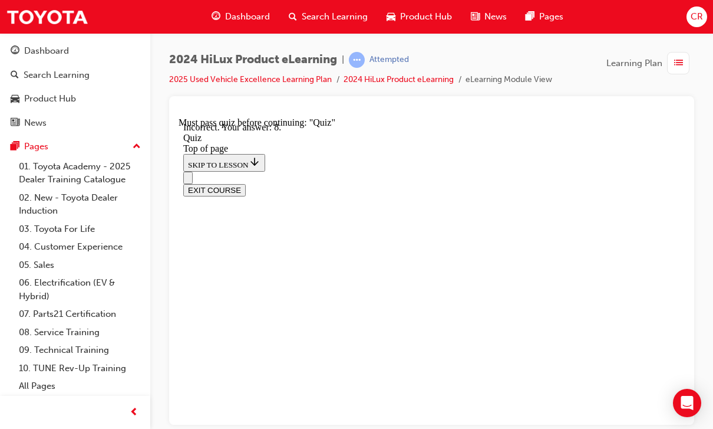
scroll to position [285, 0]
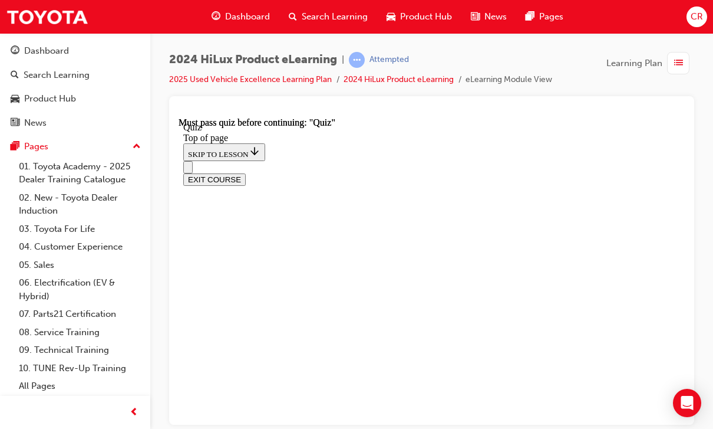
scroll to position [343, 0]
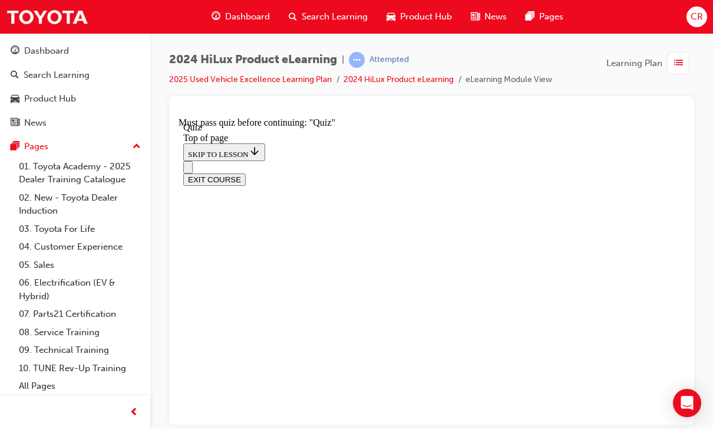
scroll to position [143, 0]
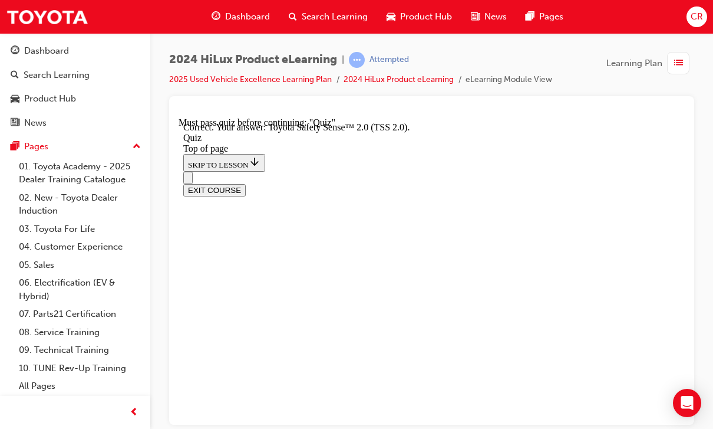
scroll to position [285, 0]
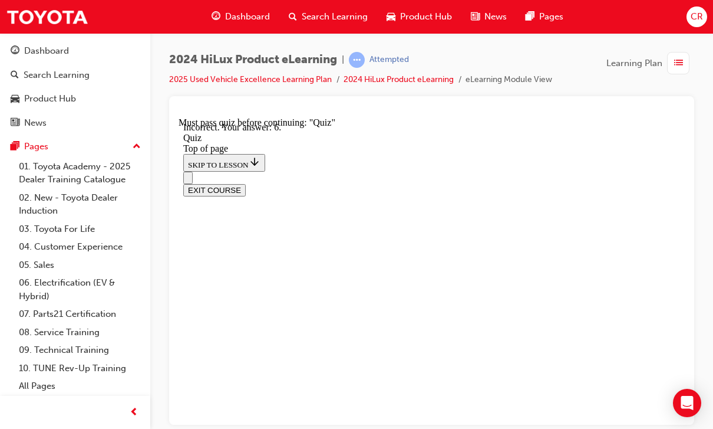
scroll to position [239, 0]
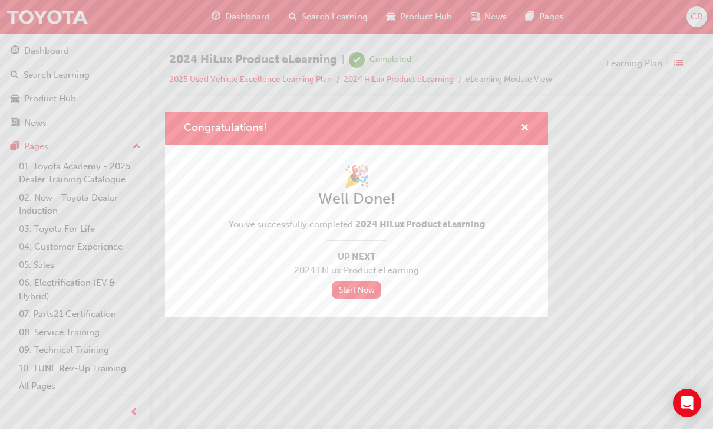
click at [368, 289] on link "Start Now" at bounding box center [357, 289] width 50 height 17
click at [365, 292] on link "Start Now" at bounding box center [357, 289] width 50 height 17
click at [362, 288] on link "Start Now" at bounding box center [357, 289] width 50 height 17
click at [361, 288] on link "Start Now" at bounding box center [357, 289] width 50 height 17
click at [528, 123] on span "cross-icon" at bounding box center [524, 128] width 9 height 11
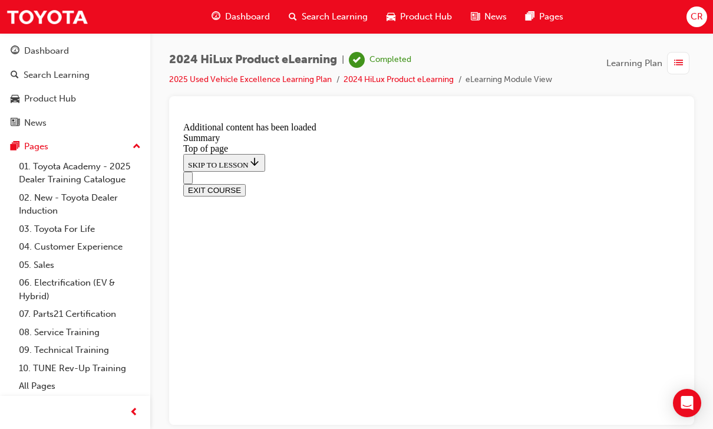
click at [76, 41] on link "Dashboard" at bounding box center [75, 51] width 141 height 22
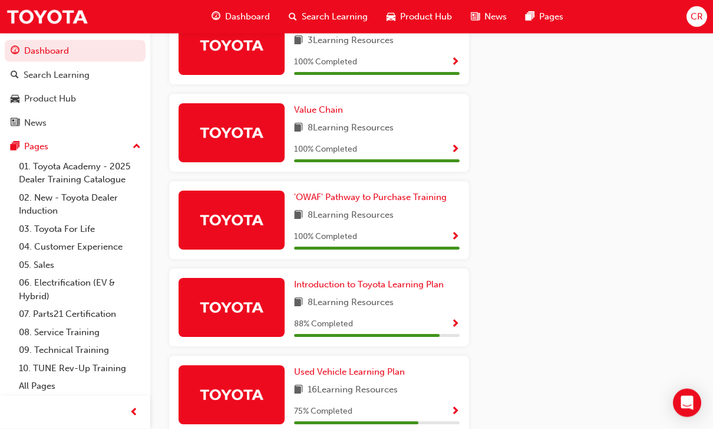
scroll to position [786, 0]
